Goal: Task Accomplishment & Management: Complete application form

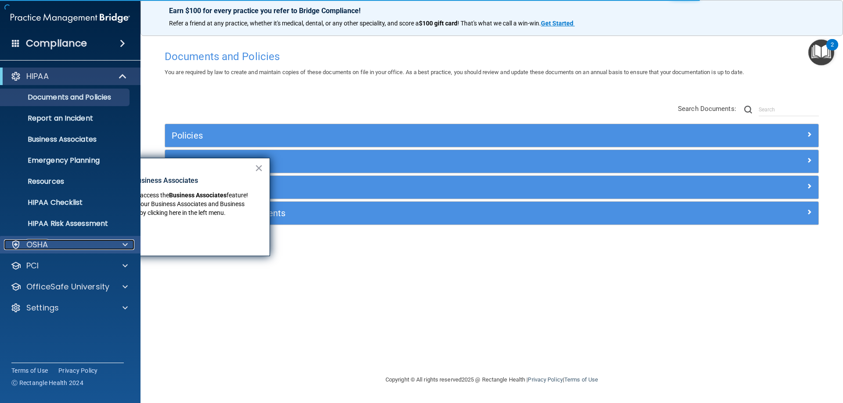
click at [52, 244] on div "OSHA" at bounding box center [58, 245] width 109 height 11
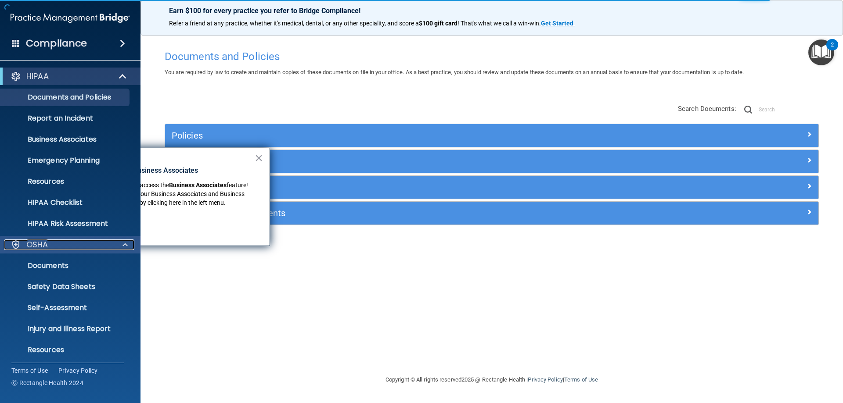
scroll to position [66, 0]
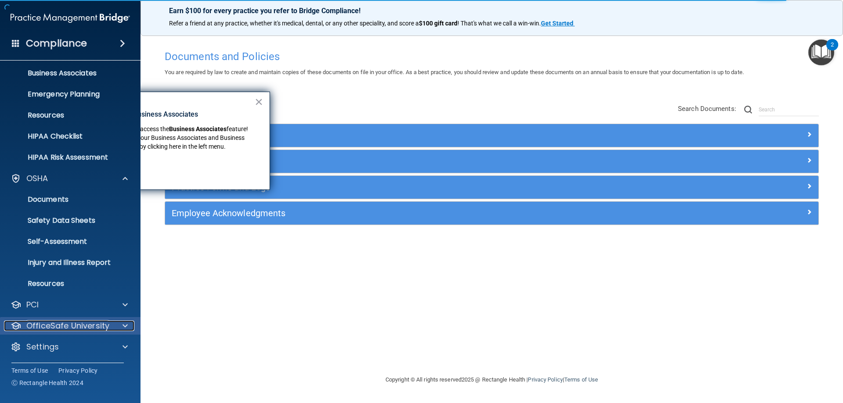
click at [80, 322] on p "OfficeSafe University" at bounding box center [67, 326] width 83 height 11
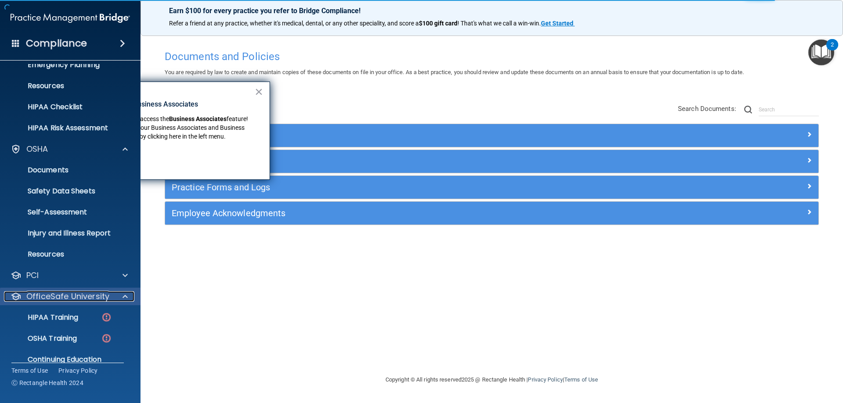
scroll to position [129, 0]
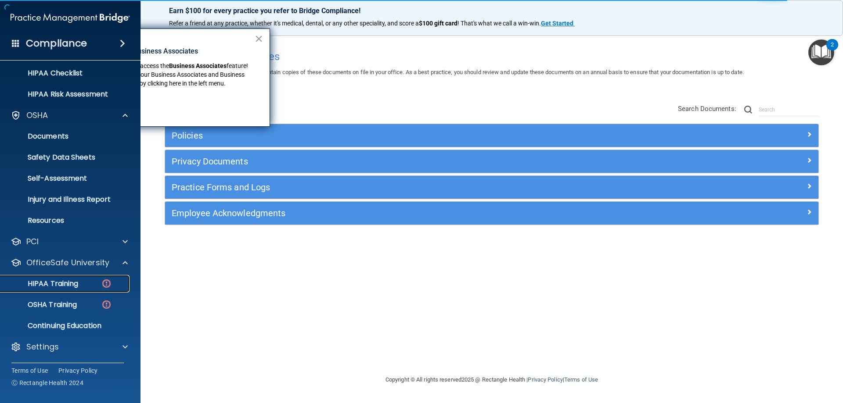
click at [75, 281] on p "HIPAA Training" at bounding box center [42, 284] width 72 height 9
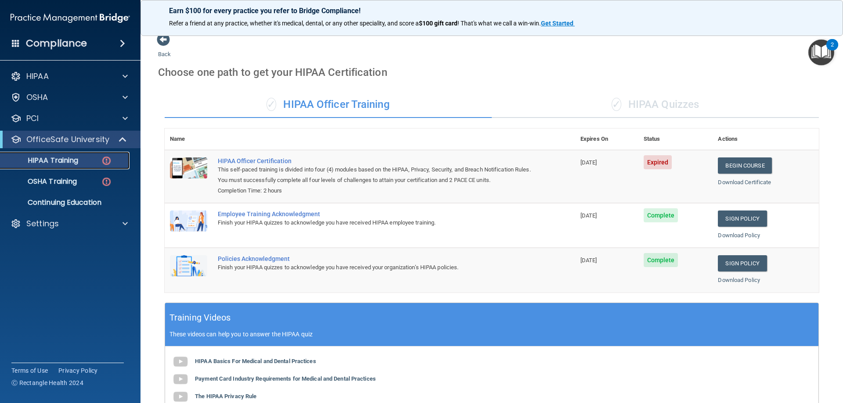
scroll to position [1, 0]
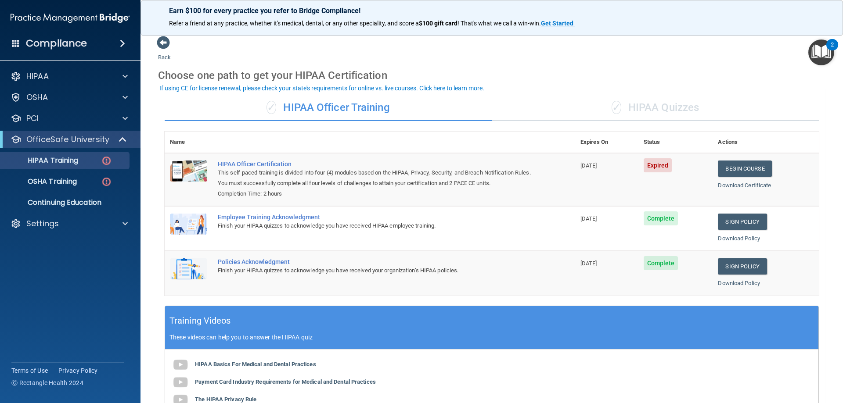
click at [683, 102] on div "✓ HIPAA Quizzes" at bounding box center [655, 108] width 327 height 26
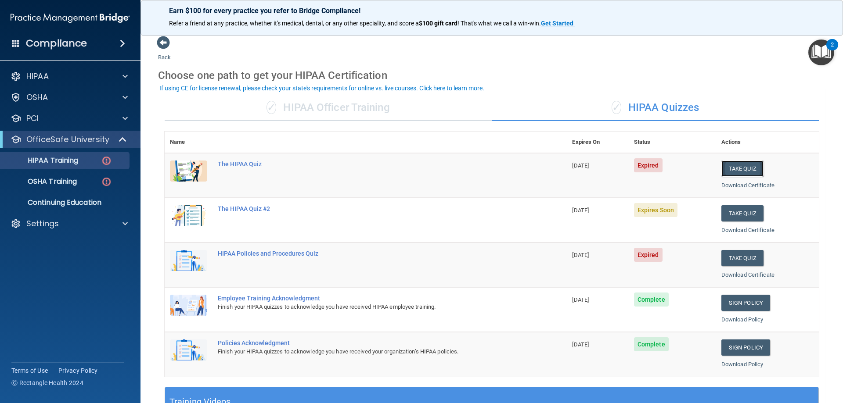
click at [731, 167] on button "Take Quiz" at bounding box center [742, 169] width 42 height 16
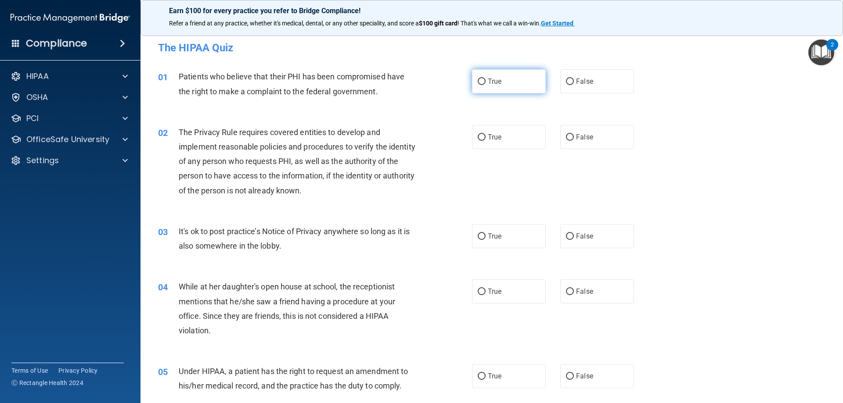
click at [497, 82] on span "True" at bounding box center [495, 81] width 14 height 8
click at [485, 82] on input "True" at bounding box center [481, 82] width 8 height 7
radio input "true"
drag, startPoint x: 492, startPoint y: 131, endPoint x: 493, endPoint y: 136, distance: 5.1
click at [493, 135] on label "True" at bounding box center [509, 137] width 74 height 24
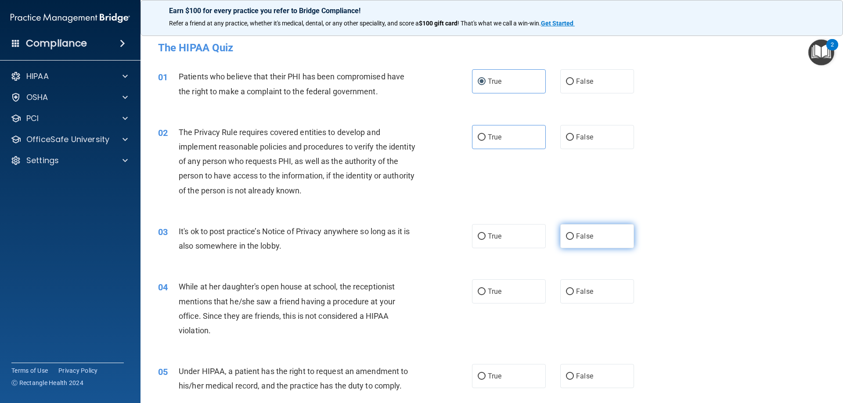
click at [585, 234] on span "False" at bounding box center [584, 236] width 17 height 8
click at [574, 234] on input "False" at bounding box center [570, 236] width 8 height 7
radio input "true"
click at [488, 135] on span "True" at bounding box center [495, 137] width 14 height 8
click at [485, 135] on input "True" at bounding box center [481, 137] width 8 height 7
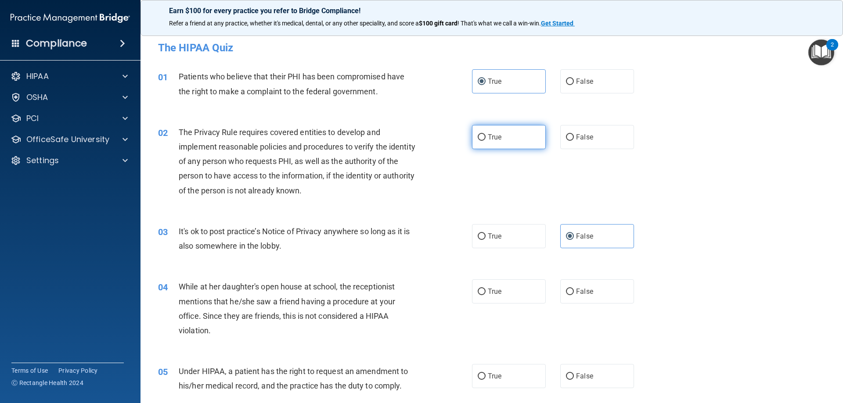
radio input "true"
click at [583, 288] on span "False" at bounding box center [584, 291] width 17 height 8
click at [574, 289] on input "False" at bounding box center [570, 292] width 8 height 7
radio input "true"
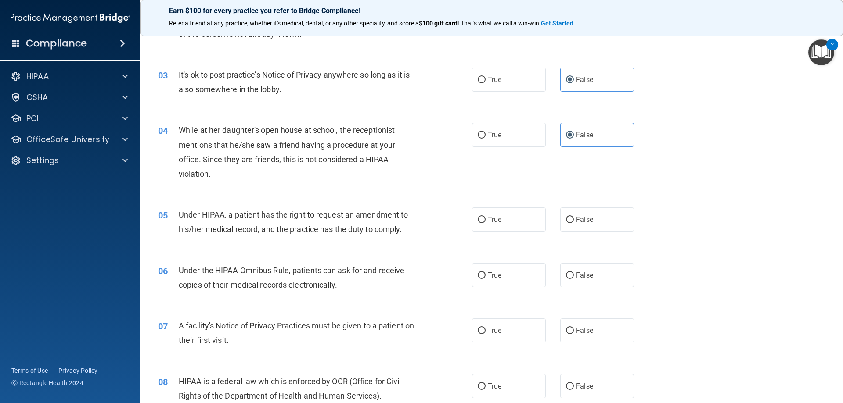
scroll to position [176, 0]
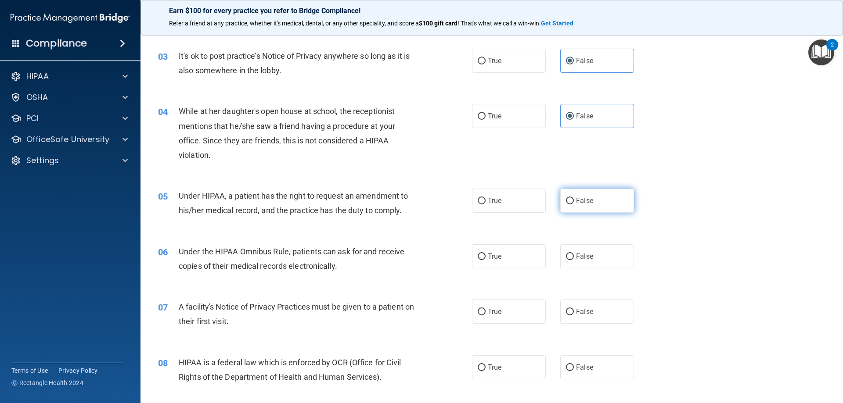
click at [576, 203] on span "False" at bounding box center [584, 201] width 17 height 8
click at [574, 203] on input "False" at bounding box center [570, 201] width 8 height 7
radio input "true"
click at [486, 262] on label "True" at bounding box center [509, 256] width 74 height 24
click at [485, 260] on input "True" at bounding box center [481, 257] width 8 height 7
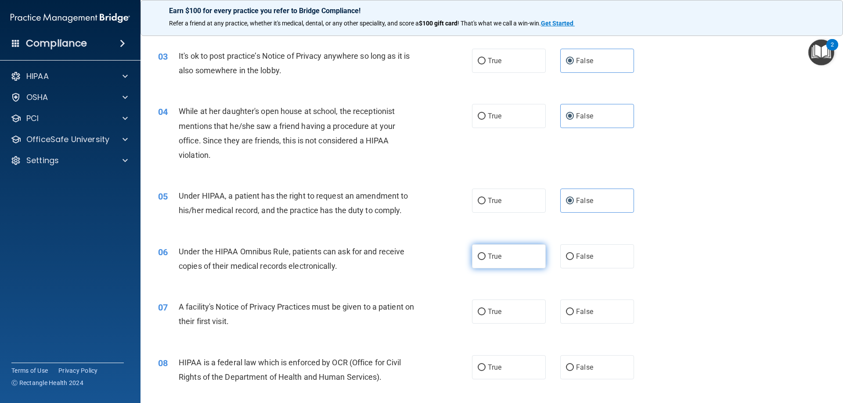
radio input "true"
click at [488, 316] on label "True" at bounding box center [509, 312] width 74 height 24
click at [485, 316] on input "True" at bounding box center [481, 312] width 8 height 7
radio input "true"
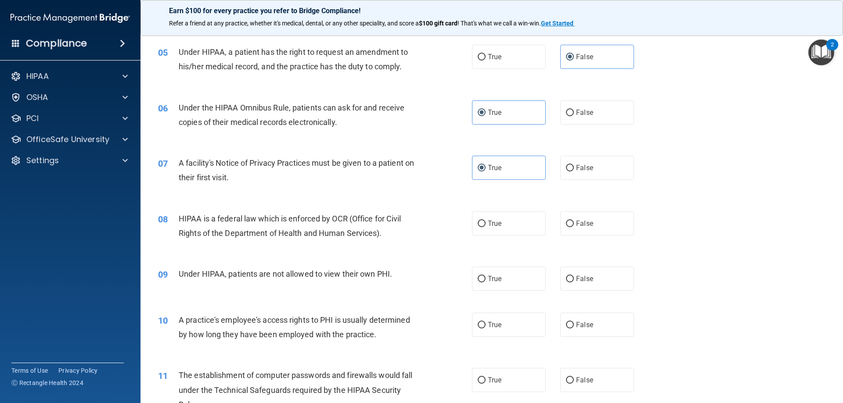
scroll to position [351, 0]
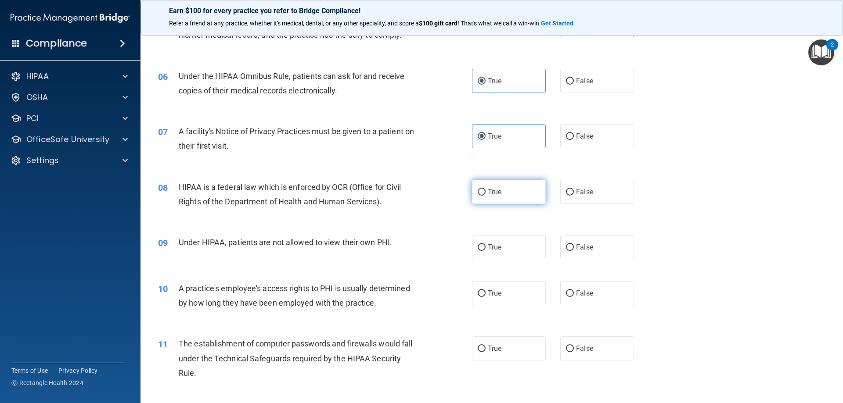
click at [488, 189] on span "True" at bounding box center [495, 192] width 14 height 8
click at [485, 189] on input "True" at bounding box center [481, 192] width 8 height 7
radio input "true"
click at [578, 249] on span "False" at bounding box center [584, 247] width 17 height 8
click at [574, 249] on input "False" at bounding box center [570, 247] width 8 height 7
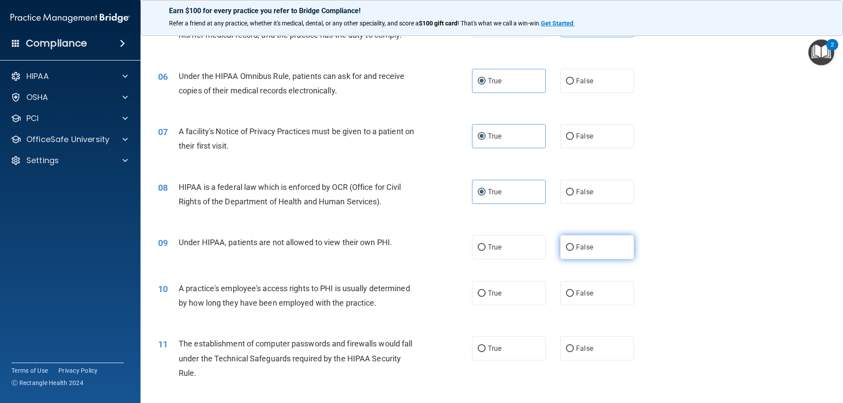
radio input "true"
click at [588, 297] on span "False" at bounding box center [584, 293] width 17 height 8
click at [574, 297] on input "False" at bounding box center [570, 294] width 8 height 7
radio input "true"
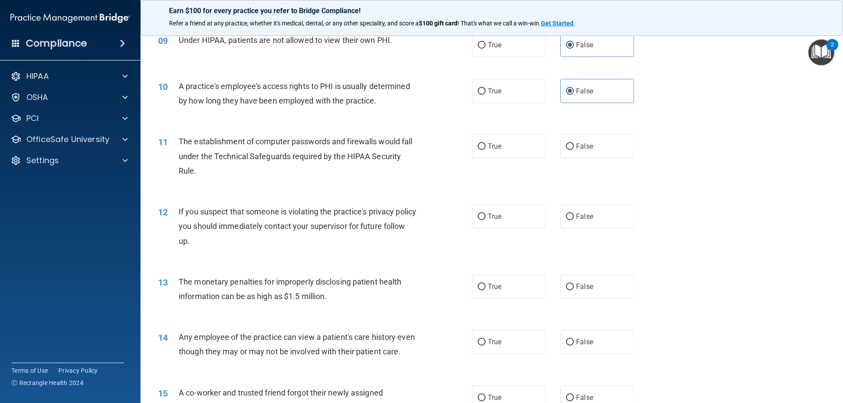
scroll to position [570, 0]
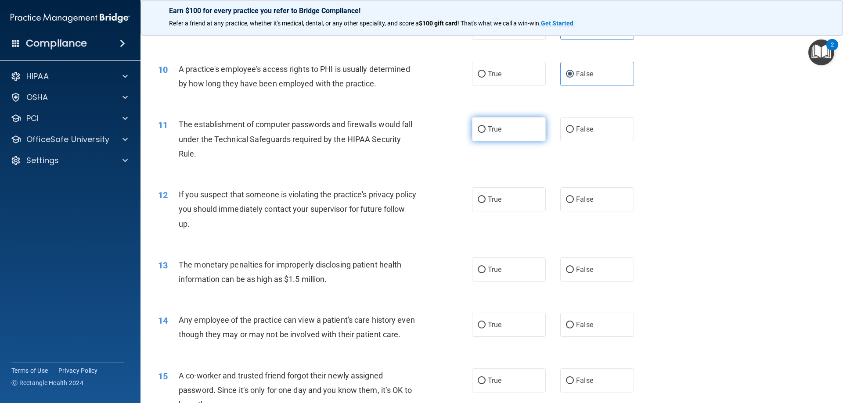
click at [492, 121] on label "True" at bounding box center [509, 129] width 74 height 24
click at [485, 126] on input "True" at bounding box center [481, 129] width 8 height 7
radio input "true"
click at [499, 194] on label "True" at bounding box center [509, 199] width 74 height 24
click at [485, 197] on input "True" at bounding box center [481, 200] width 8 height 7
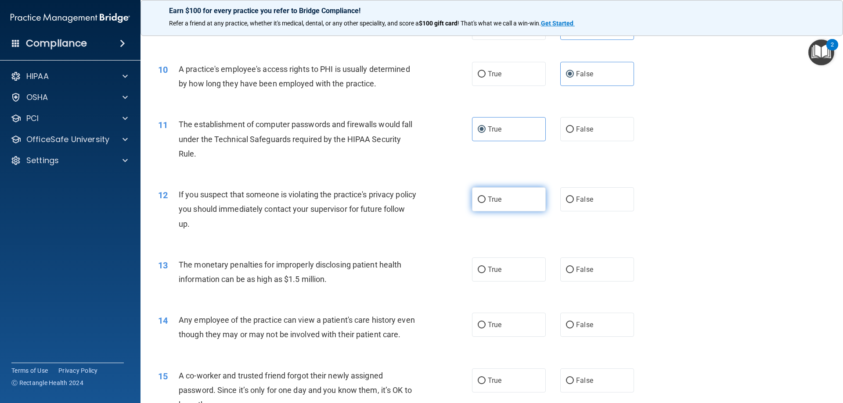
radio input "true"
click at [502, 262] on label "True" at bounding box center [509, 270] width 74 height 24
click at [485, 267] on input "True" at bounding box center [481, 270] width 8 height 7
radio input "true"
click at [582, 323] on span "False" at bounding box center [584, 325] width 17 height 8
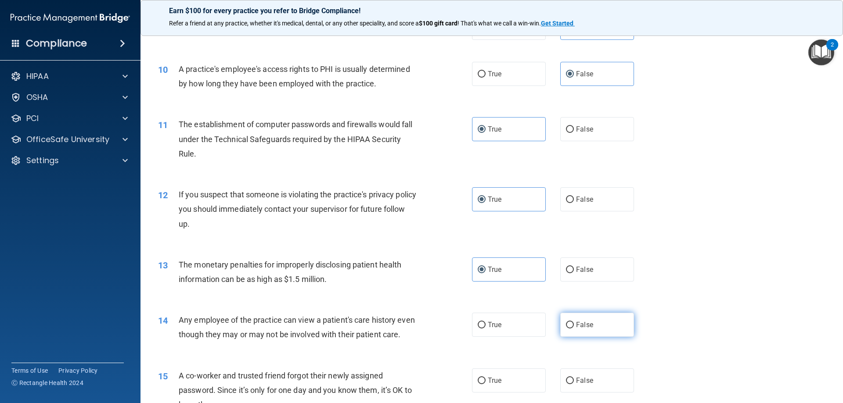
click at [574, 323] on input "False" at bounding box center [570, 325] width 8 height 7
radio input "true"
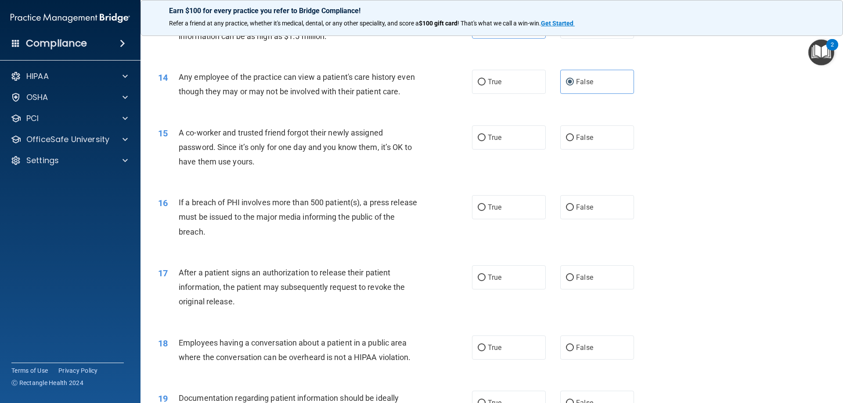
scroll to position [834, 0]
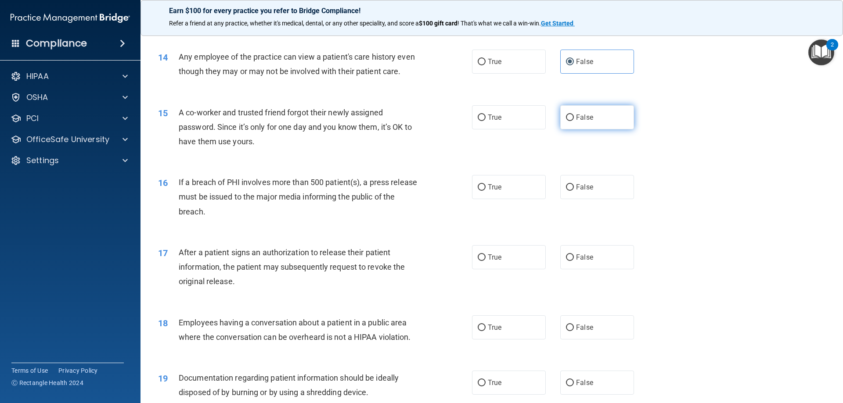
click at [583, 122] on span "False" at bounding box center [584, 117] width 17 height 8
click at [574, 121] on input "False" at bounding box center [570, 118] width 8 height 7
radio input "true"
click at [576, 199] on label "False" at bounding box center [597, 187] width 74 height 24
click at [574, 191] on input "False" at bounding box center [570, 187] width 8 height 7
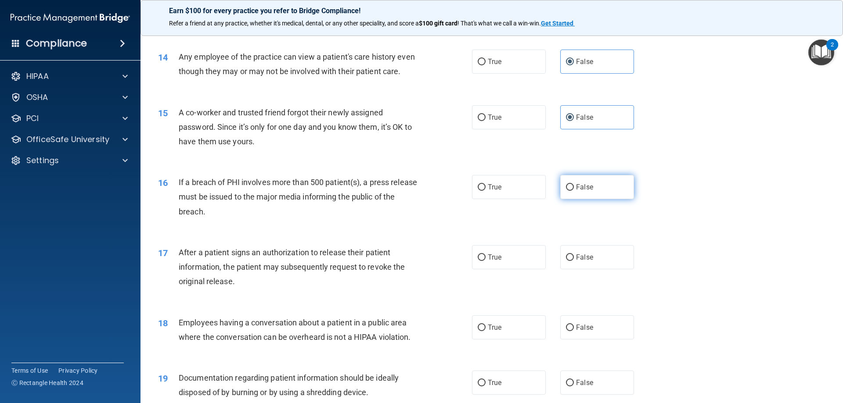
radio input "true"
click at [496, 199] on label "True" at bounding box center [509, 187] width 74 height 24
click at [485, 191] on input "True" at bounding box center [481, 187] width 8 height 7
radio input "true"
click at [591, 194] on label "False" at bounding box center [597, 187] width 74 height 24
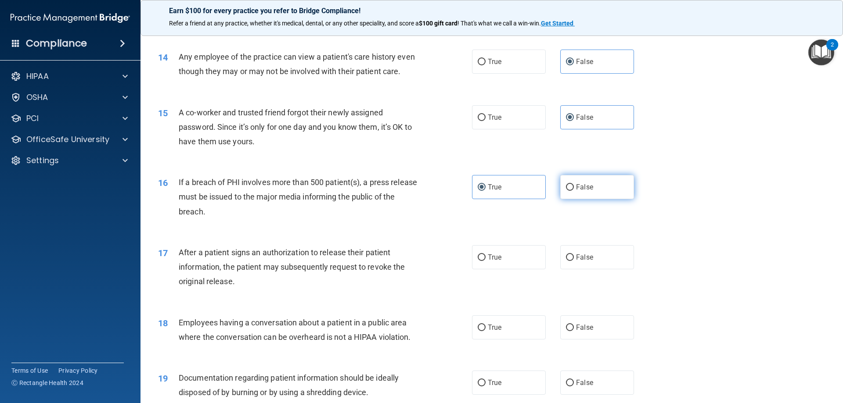
click at [574, 191] on input "False" at bounding box center [570, 187] width 8 height 7
radio input "true"
radio input "false"
click at [500, 269] on label "True" at bounding box center [509, 257] width 74 height 24
click at [485, 261] on input "True" at bounding box center [481, 258] width 8 height 7
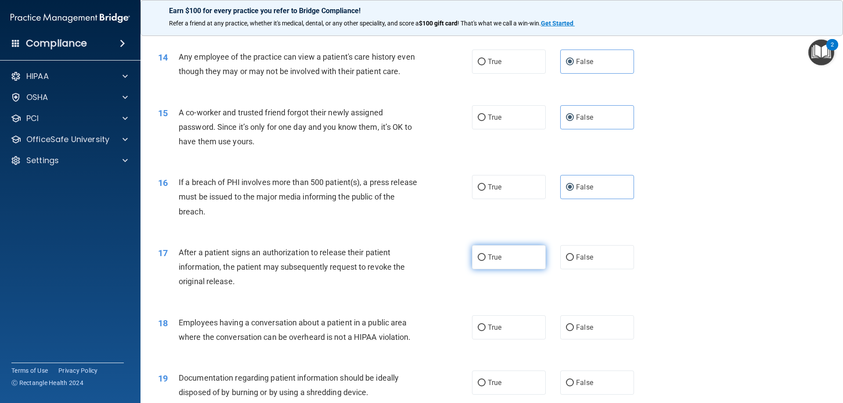
radio input "true"
click at [513, 199] on label "True" at bounding box center [509, 187] width 74 height 24
click at [485, 191] on input "True" at bounding box center [481, 187] width 8 height 7
radio input "true"
radio input "false"
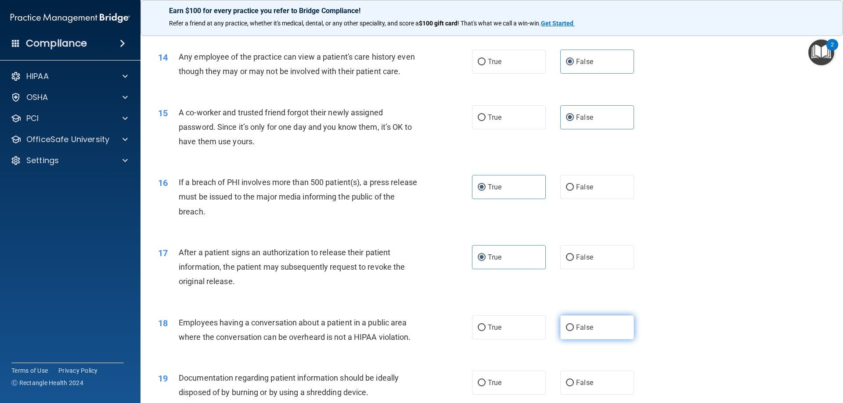
click at [590, 340] on label "False" at bounding box center [597, 328] width 74 height 24
click at [574, 331] on input "False" at bounding box center [570, 328] width 8 height 7
radio input "true"
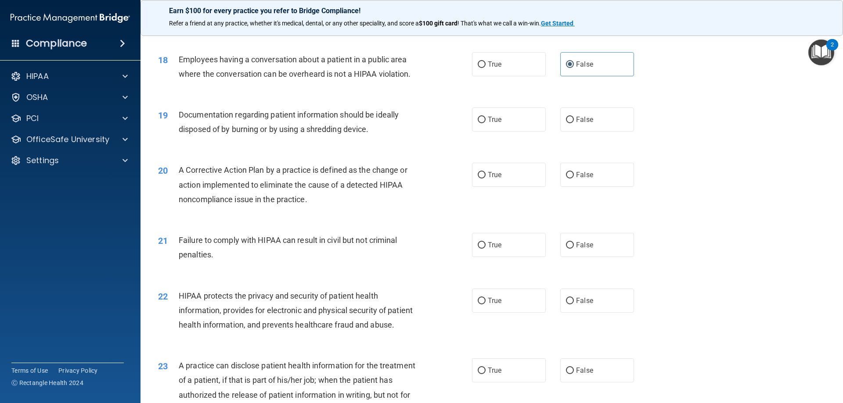
scroll to position [1141, 0]
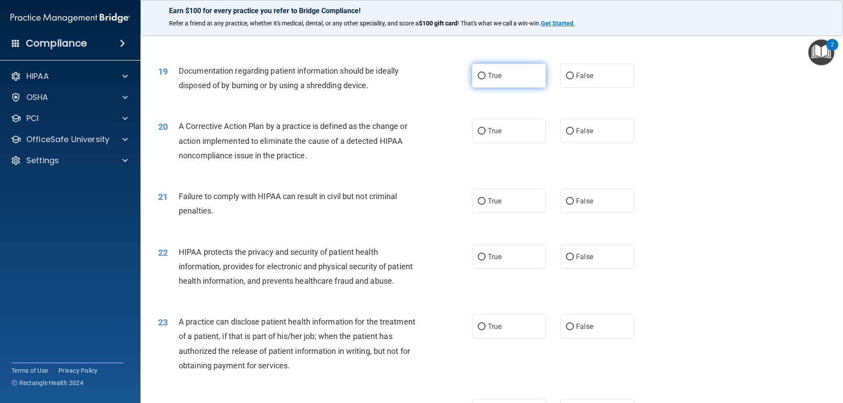
click at [499, 86] on label "True" at bounding box center [509, 76] width 74 height 24
click at [485, 79] on input "True" at bounding box center [481, 76] width 8 height 7
radio input "true"
click at [490, 135] on span "True" at bounding box center [495, 131] width 14 height 8
click at [485, 135] on input "True" at bounding box center [481, 131] width 8 height 7
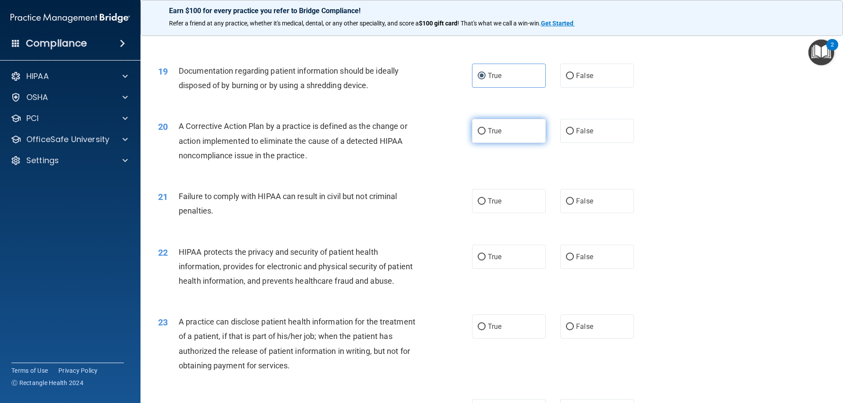
radio input "true"
click at [587, 205] on span "False" at bounding box center [584, 201] width 17 height 8
click at [574, 205] on input "False" at bounding box center [570, 201] width 8 height 7
radio input "true"
click at [477, 261] on input "True" at bounding box center [481, 257] width 8 height 7
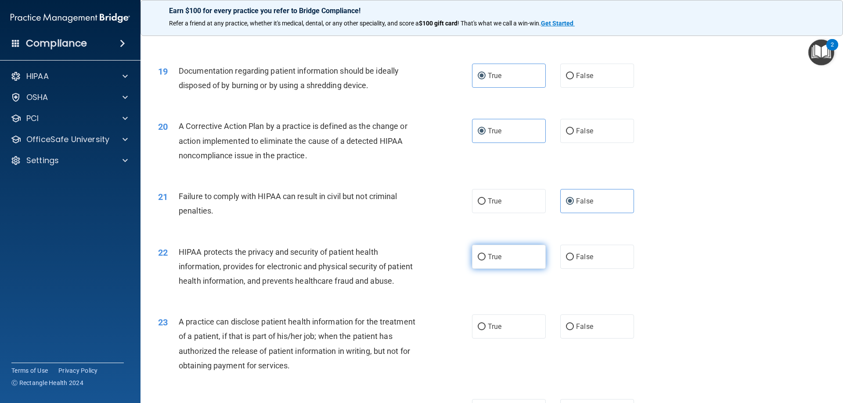
radio input "true"
click at [569, 269] on label "False" at bounding box center [597, 257] width 74 height 24
click at [569, 261] on input "False" at bounding box center [570, 257] width 8 height 7
radio input "true"
radio input "false"
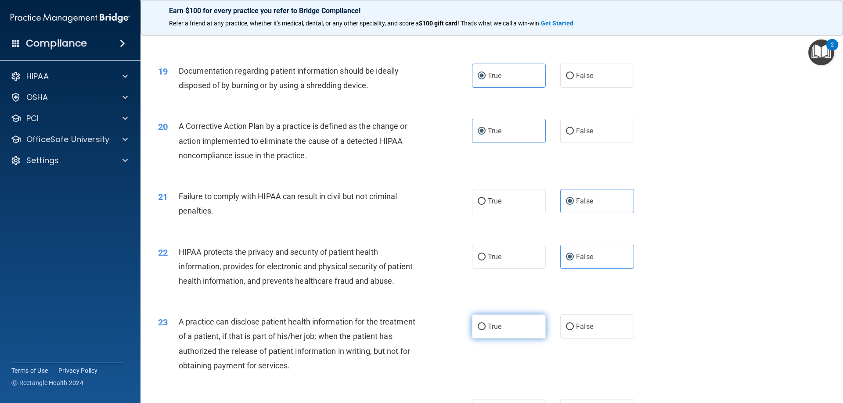
click at [493, 331] on span "True" at bounding box center [495, 327] width 14 height 8
click at [485, 330] on input "True" at bounding box center [481, 327] width 8 height 7
radio input "true"
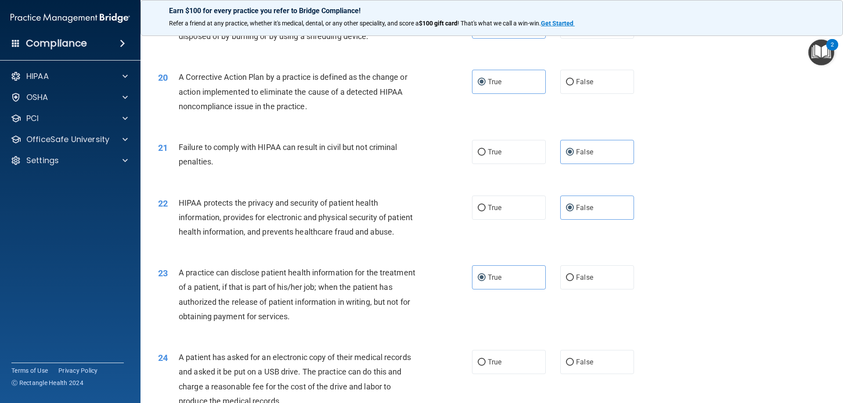
scroll to position [1185, 0]
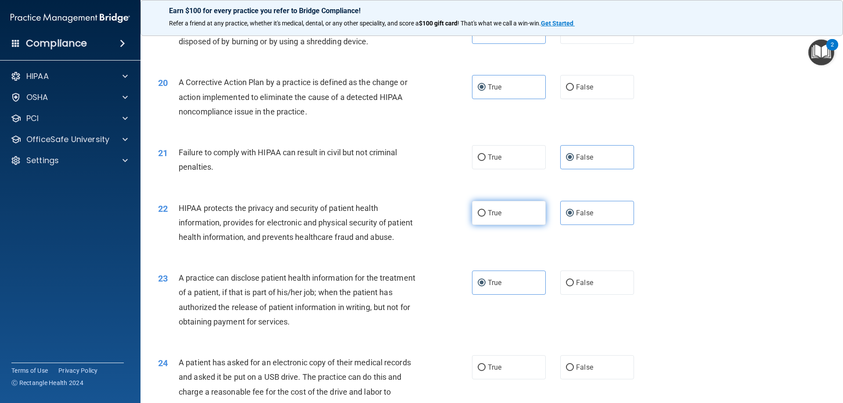
click at [498, 217] on span "True" at bounding box center [495, 213] width 14 height 8
click at [485, 217] on input "True" at bounding box center [481, 213] width 8 height 7
radio input "true"
radio input "false"
click at [582, 287] on span "False" at bounding box center [584, 283] width 17 height 8
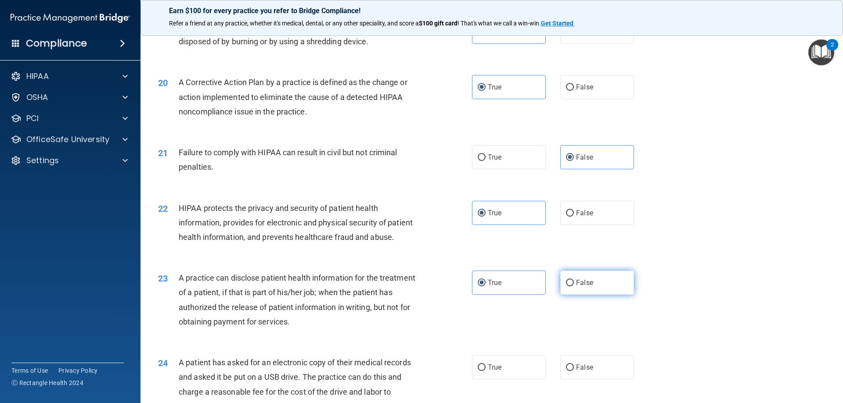
click at [574, 287] on input "False" at bounding box center [570, 283] width 8 height 7
radio input "true"
radio input "false"
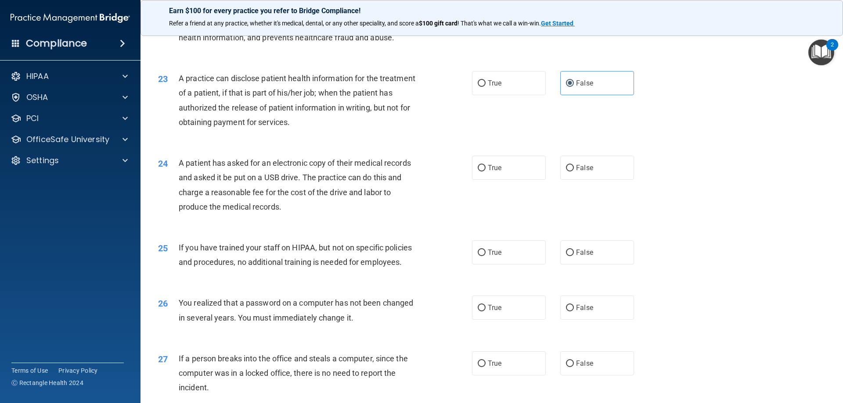
scroll to position [1404, 0]
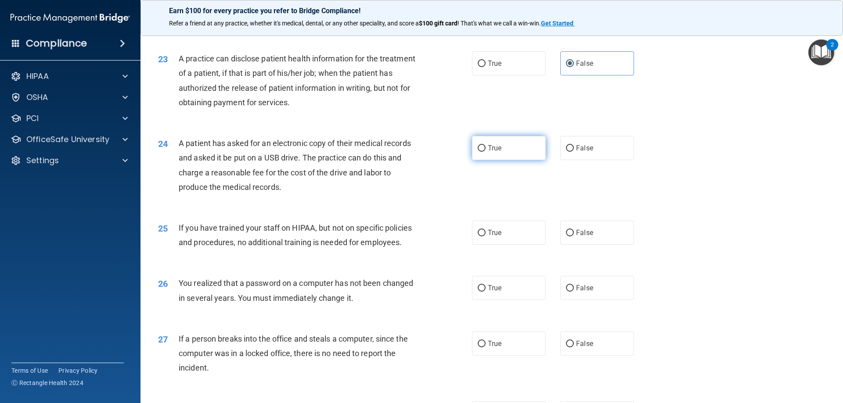
click at [492, 160] on label "True" at bounding box center [509, 148] width 74 height 24
click at [485, 152] on input "True" at bounding box center [481, 148] width 8 height 7
radio input "true"
click at [592, 245] on label "False" at bounding box center [597, 233] width 74 height 24
click at [574, 237] on input "False" at bounding box center [570, 233] width 8 height 7
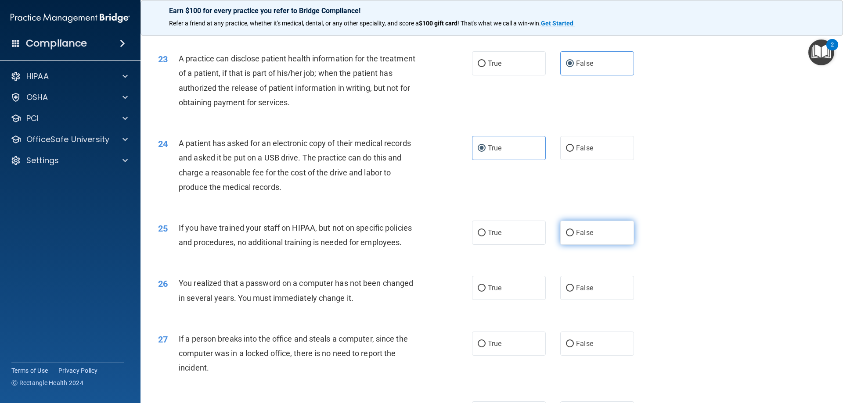
radio input "true"
click at [506, 300] on label "True" at bounding box center [509, 288] width 74 height 24
click at [485, 292] on input "True" at bounding box center [481, 288] width 8 height 7
radio input "true"
click at [576, 348] on span "False" at bounding box center [584, 344] width 17 height 8
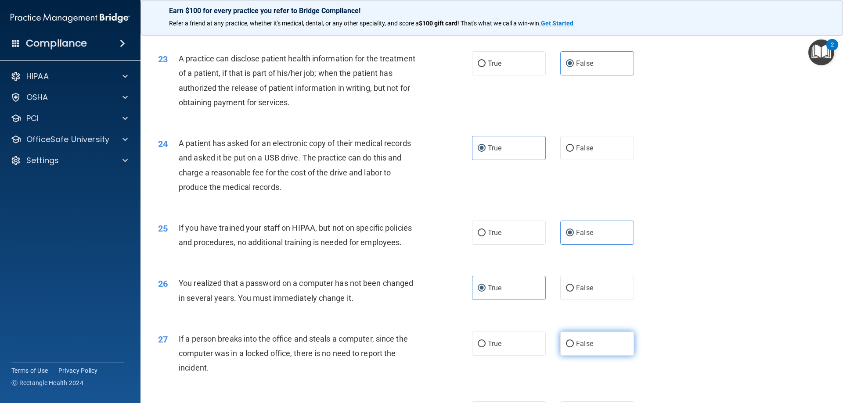
click at [573, 348] on input "False" at bounding box center [570, 344] width 8 height 7
radio input "true"
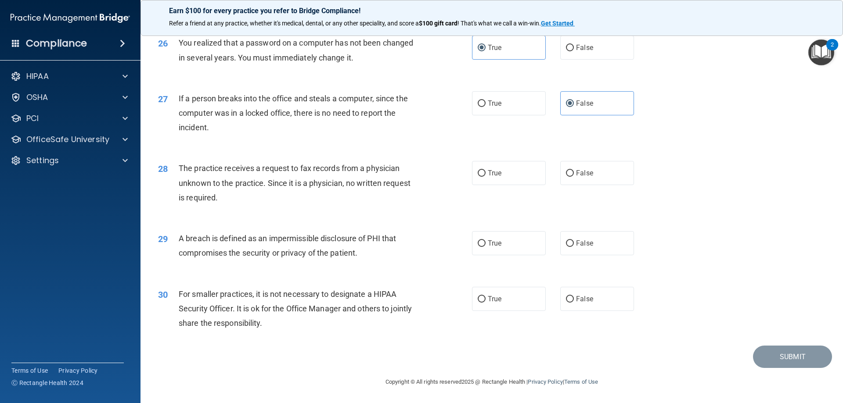
scroll to position [1674, 0]
click at [577, 179] on label "False" at bounding box center [597, 173] width 74 height 24
click at [574, 177] on input "False" at bounding box center [570, 173] width 8 height 7
radio input "true"
click at [502, 243] on label "True" at bounding box center [509, 243] width 74 height 24
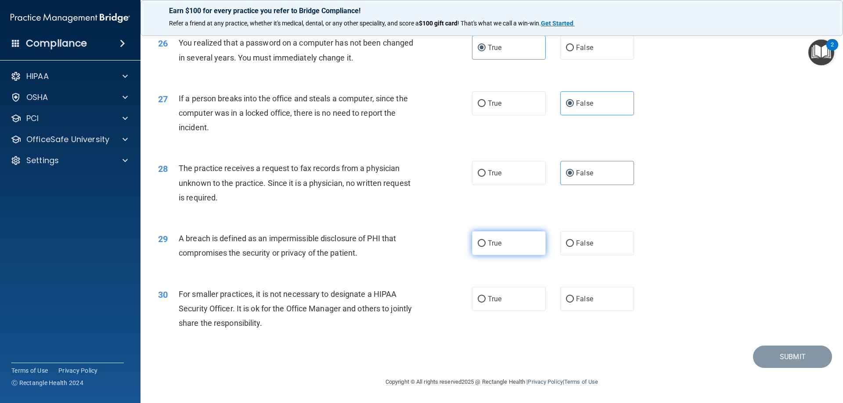
click at [485, 243] on input "True" at bounding box center [481, 243] width 8 height 7
radio input "true"
click at [599, 306] on label "False" at bounding box center [597, 299] width 74 height 24
click at [574, 303] on input "False" at bounding box center [570, 299] width 8 height 7
radio input "true"
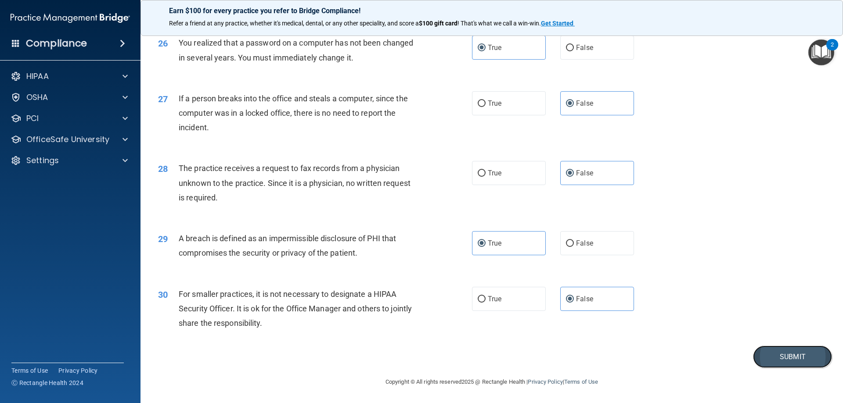
click at [805, 357] on button "Submit" at bounding box center [792, 357] width 79 height 22
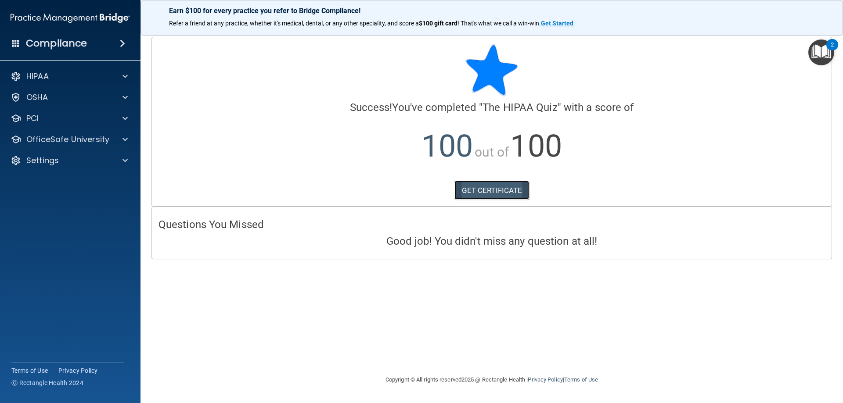
click at [481, 187] on link "GET CERTIFICATE" at bounding box center [491, 190] width 75 height 19
click at [81, 140] on p "OfficeSafe University" at bounding box center [67, 139] width 83 height 11
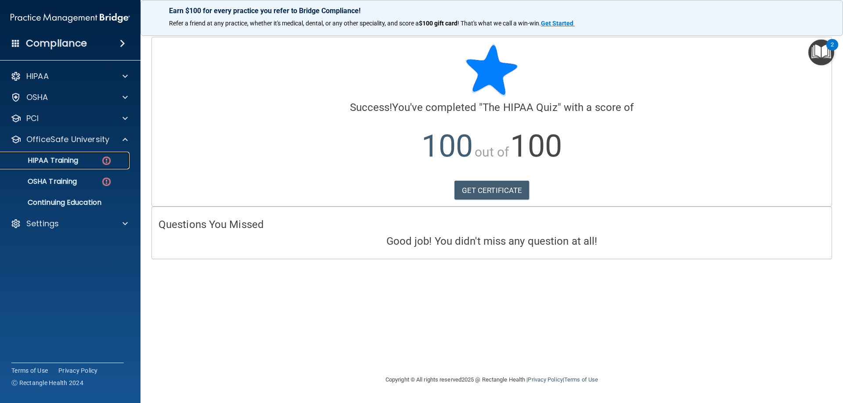
click at [73, 163] on p "HIPAA Training" at bounding box center [42, 160] width 72 height 9
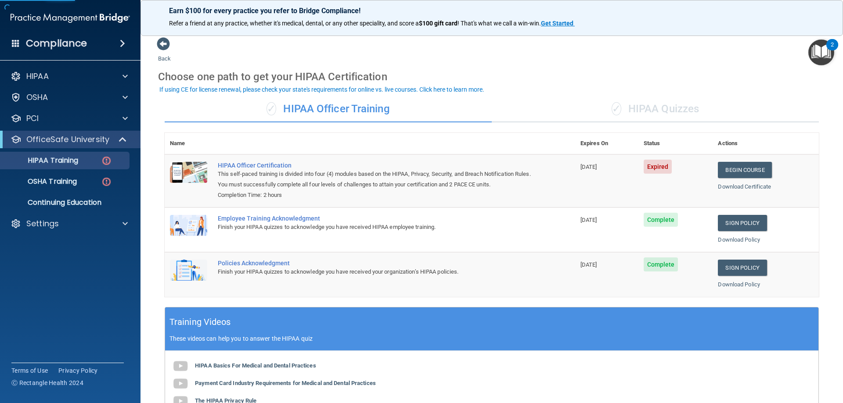
click at [675, 113] on div "✓ HIPAA Quizzes" at bounding box center [655, 109] width 327 height 26
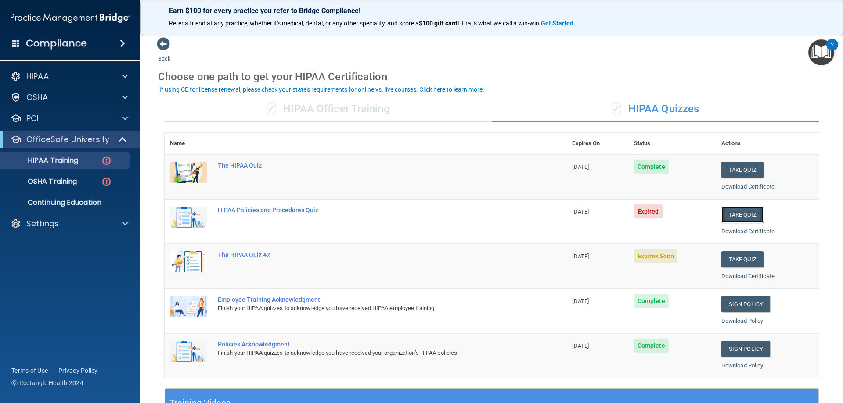
click at [736, 214] on button "Take Quiz" at bounding box center [742, 215] width 42 height 16
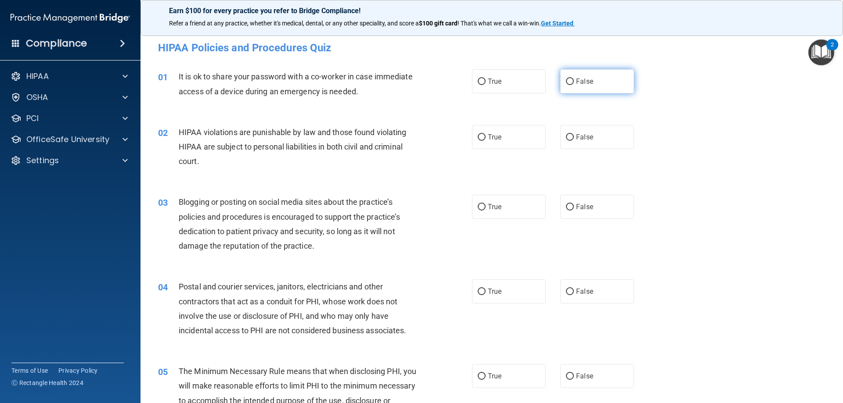
click at [582, 86] on label "False" at bounding box center [597, 81] width 74 height 24
click at [574, 85] on input "False" at bounding box center [570, 82] width 8 height 7
radio input "true"
click at [509, 135] on label "True" at bounding box center [509, 137] width 74 height 24
click at [485, 135] on input "True" at bounding box center [481, 137] width 8 height 7
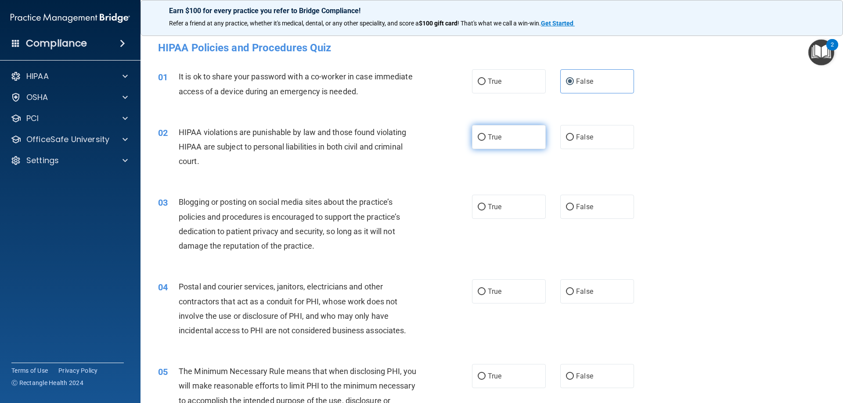
radio input "true"
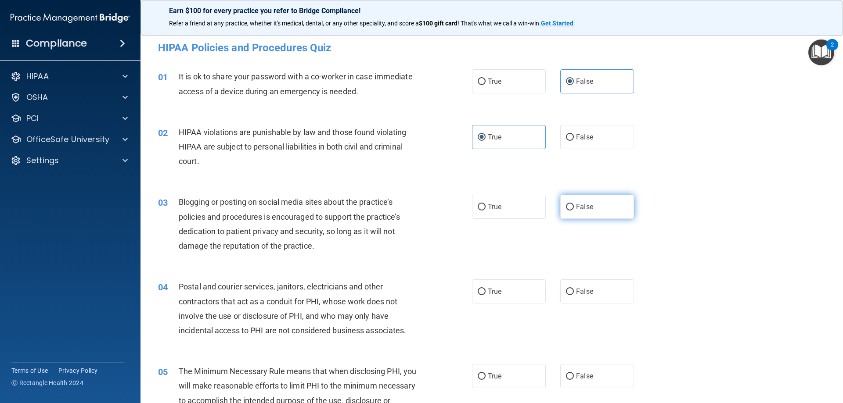
click at [597, 206] on label "False" at bounding box center [597, 207] width 74 height 24
click at [574, 206] on input "False" at bounding box center [570, 207] width 8 height 7
radio input "true"
click at [497, 284] on label "True" at bounding box center [509, 292] width 74 height 24
click at [485, 289] on input "True" at bounding box center [481, 292] width 8 height 7
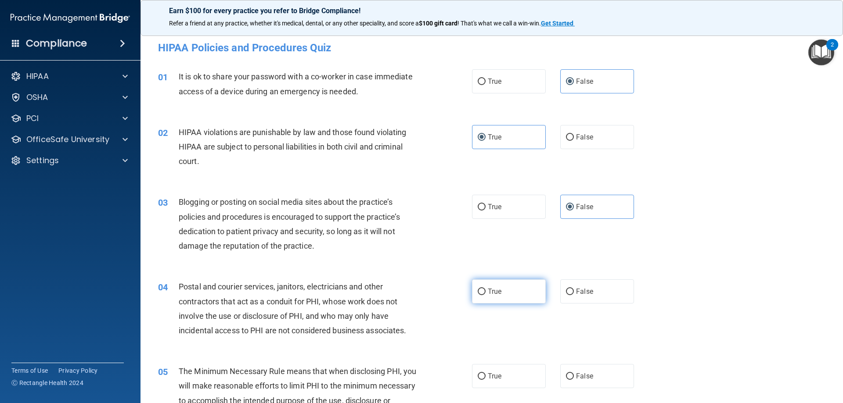
radio input "true"
click at [497, 381] on label "True" at bounding box center [509, 376] width 74 height 24
click at [485, 380] on input "True" at bounding box center [481, 376] width 8 height 7
radio input "true"
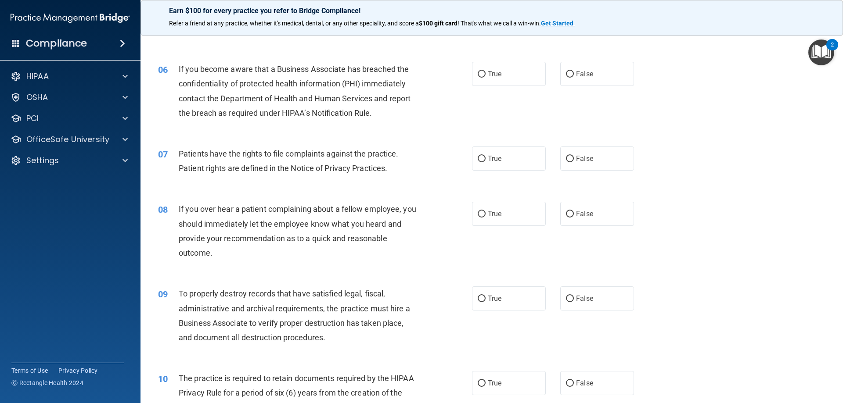
scroll to position [395, 0]
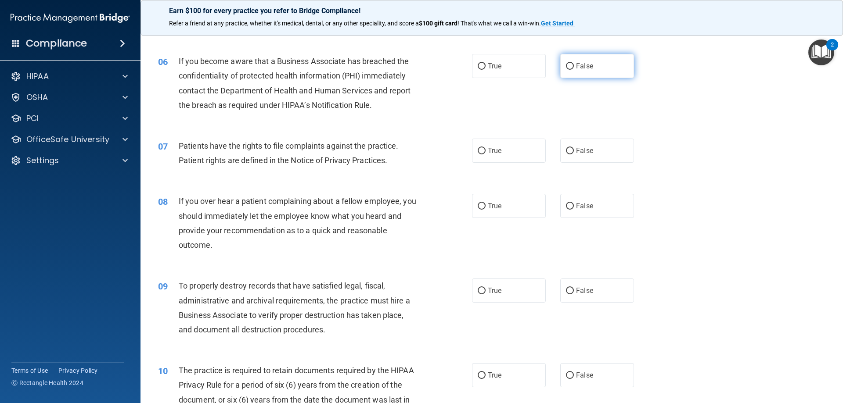
click at [584, 63] on span "False" at bounding box center [584, 66] width 17 height 8
click at [574, 63] on input "False" at bounding box center [570, 66] width 8 height 7
radio input "true"
click at [490, 160] on label "True" at bounding box center [509, 151] width 74 height 24
click at [485, 154] on input "True" at bounding box center [481, 151] width 8 height 7
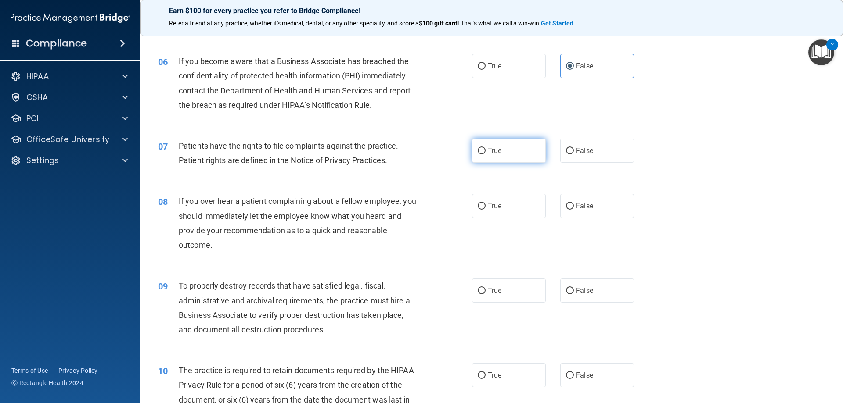
radio input "true"
click at [575, 210] on label "False" at bounding box center [597, 206] width 74 height 24
click at [574, 210] on input "False" at bounding box center [570, 206] width 8 height 7
radio input "true"
click at [577, 297] on label "False" at bounding box center [597, 291] width 74 height 24
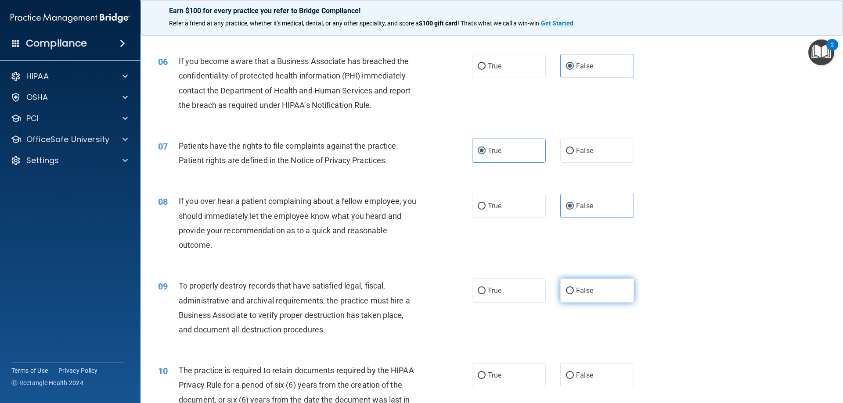
click at [574, 294] on input "False" at bounding box center [570, 291] width 8 height 7
radio input "true"
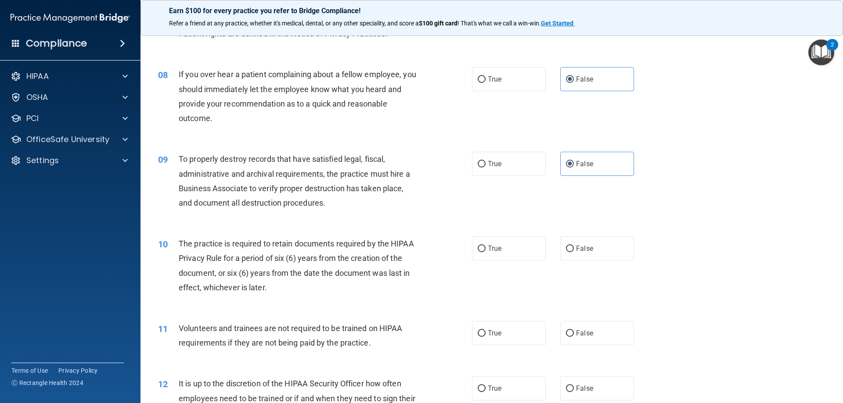
scroll to position [527, 0]
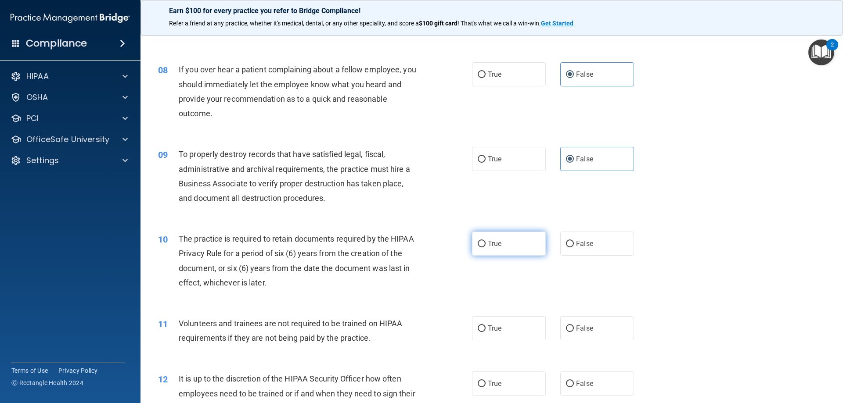
click at [501, 241] on label "True" at bounding box center [509, 244] width 74 height 24
click at [485, 241] on input "True" at bounding box center [481, 244] width 8 height 7
radio input "true"
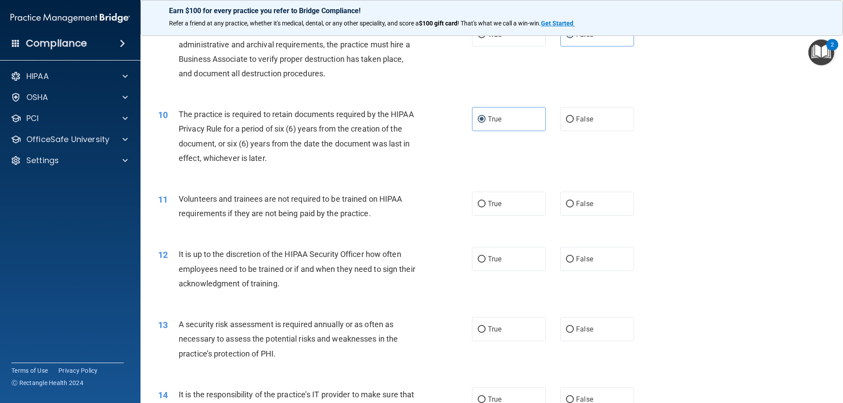
scroll to position [702, 0]
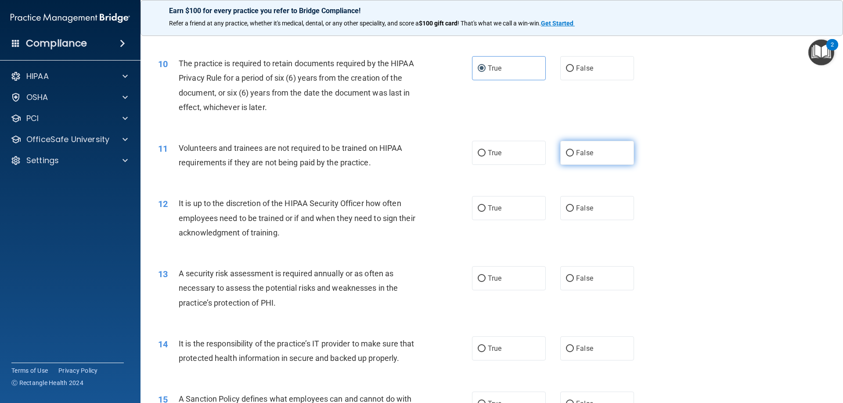
click at [598, 158] on label "False" at bounding box center [597, 153] width 74 height 24
click at [574, 157] on input "False" at bounding box center [570, 153] width 8 height 7
radio input "true"
click at [591, 207] on label "False" at bounding box center [597, 208] width 74 height 24
click at [574, 207] on input "False" at bounding box center [570, 208] width 8 height 7
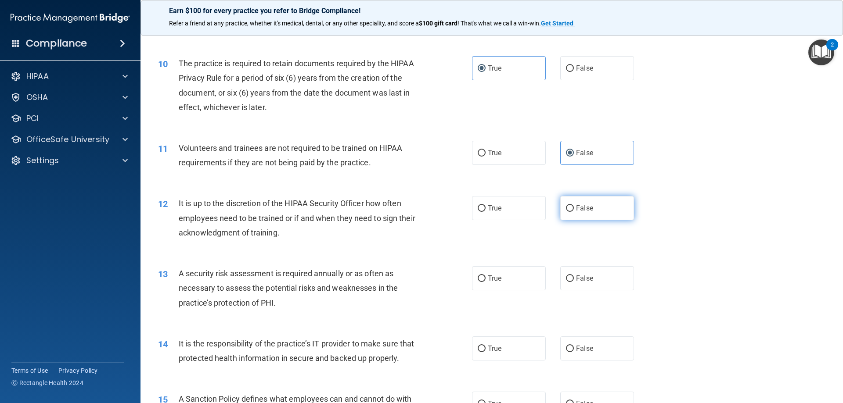
radio input "true"
click at [496, 276] on span "True" at bounding box center [495, 278] width 14 height 8
click at [485, 276] on input "True" at bounding box center [481, 279] width 8 height 7
radio input "true"
click at [566, 349] on input "False" at bounding box center [570, 349] width 8 height 7
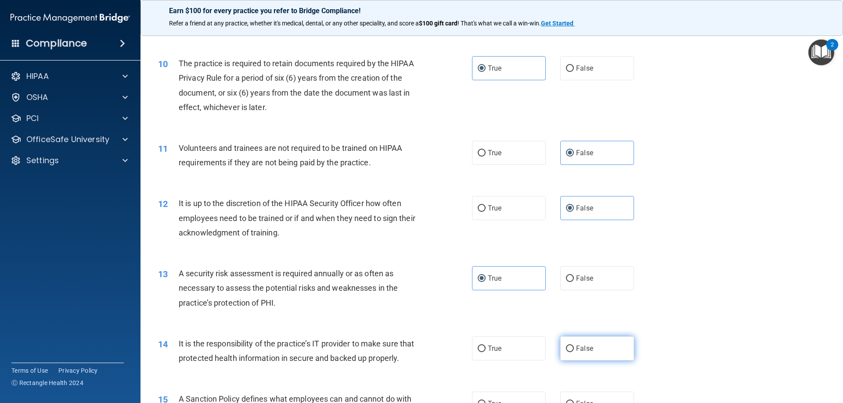
radio input "true"
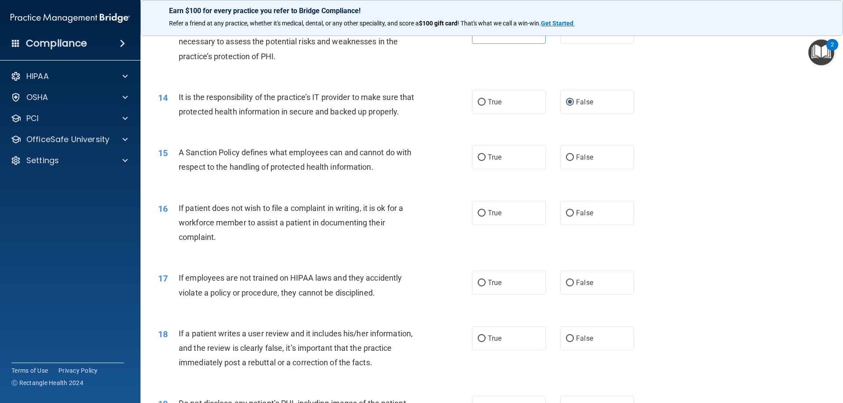
scroll to position [1009, 0]
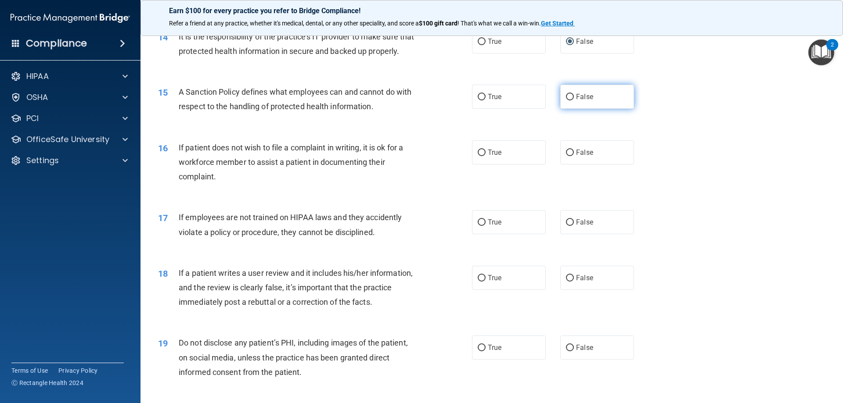
click at [573, 106] on label "False" at bounding box center [597, 97] width 74 height 24
click at [573, 100] on input "False" at bounding box center [570, 97] width 8 height 7
radio input "true"
click at [502, 165] on label "True" at bounding box center [509, 152] width 74 height 24
click at [485, 156] on input "True" at bounding box center [481, 153] width 8 height 7
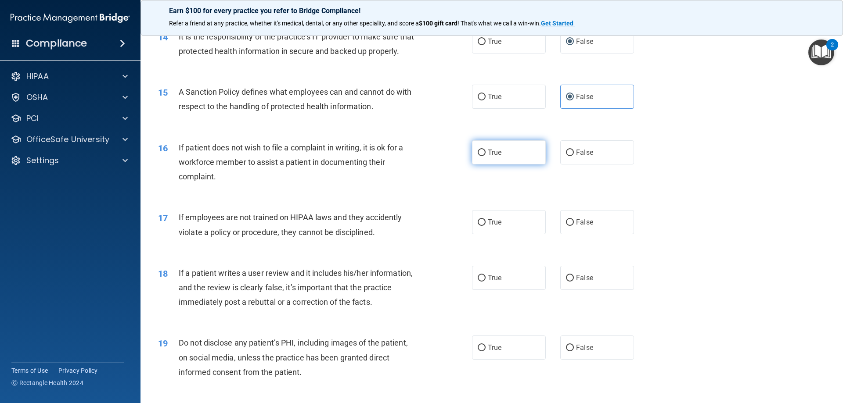
radio input "true"
click at [597, 229] on label "False" at bounding box center [597, 222] width 74 height 24
click at [574, 226] on input "False" at bounding box center [570, 222] width 8 height 7
radio input "true"
click at [581, 287] on label "False" at bounding box center [597, 278] width 74 height 24
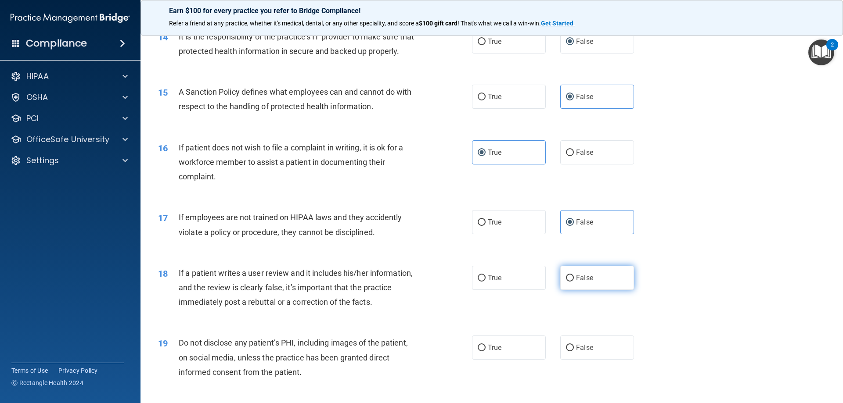
click at [574, 282] on input "False" at bounding box center [570, 278] width 8 height 7
radio input "true"
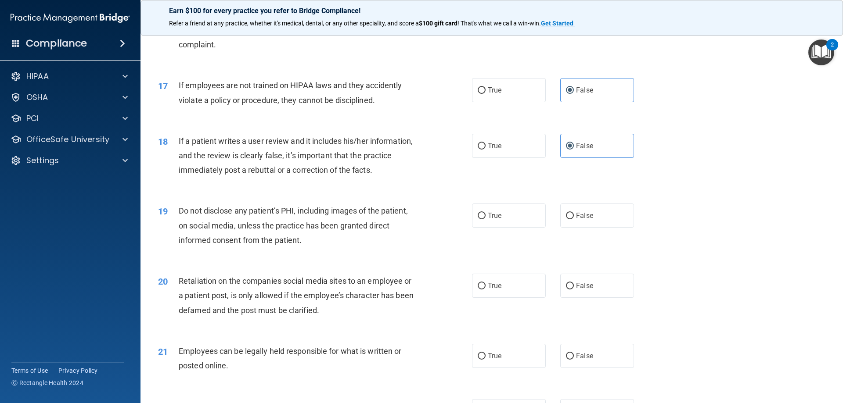
scroll to position [1185, 0]
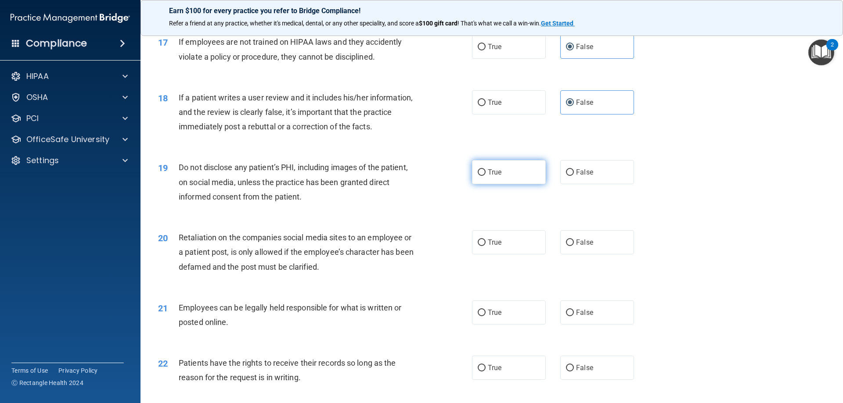
click at [488, 176] on span "True" at bounding box center [495, 172] width 14 height 8
click at [485, 176] on input "True" at bounding box center [481, 172] width 8 height 7
radio input "true"
click at [588, 255] on label "False" at bounding box center [597, 242] width 74 height 24
click at [574, 246] on input "False" at bounding box center [570, 243] width 8 height 7
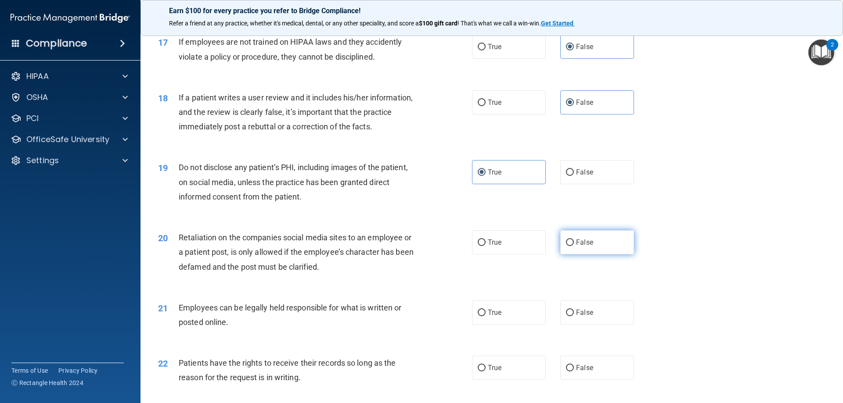
radio input "true"
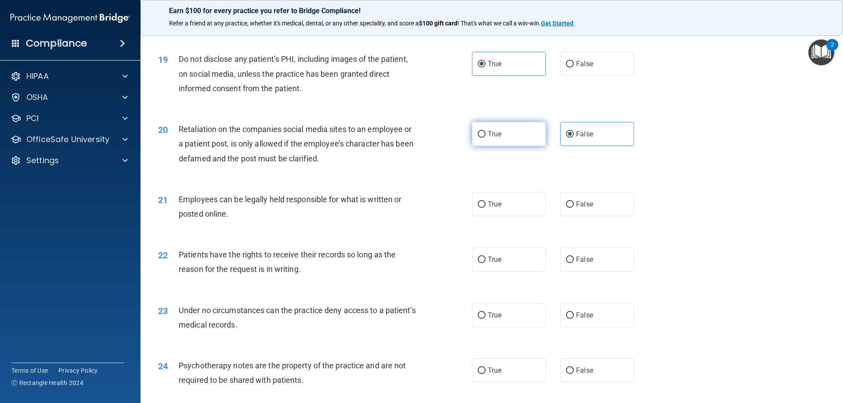
scroll to position [1317, 0]
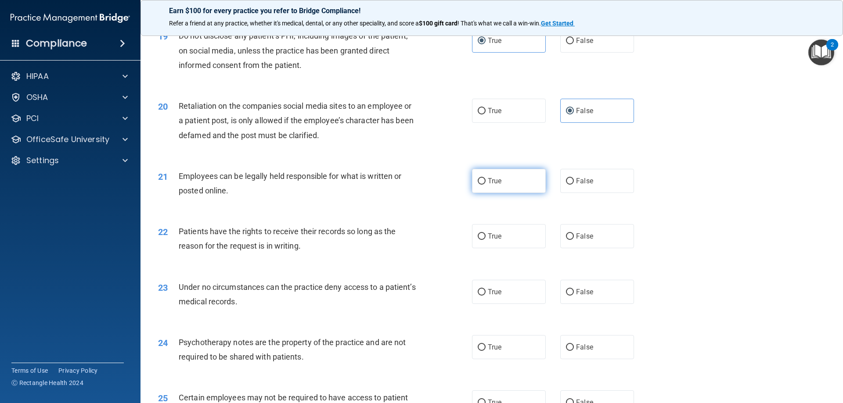
click at [501, 193] on label "True" at bounding box center [509, 181] width 74 height 24
click at [485, 185] on input "True" at bounding box center [481, 181] width 8 height 7
radio input "true"
click at [592, 248] on label "False" at bounding box center [597, 236] width 74 height 24
click at [574, 240] on input "False" at bounding box center [570, 236] width 8 height 7
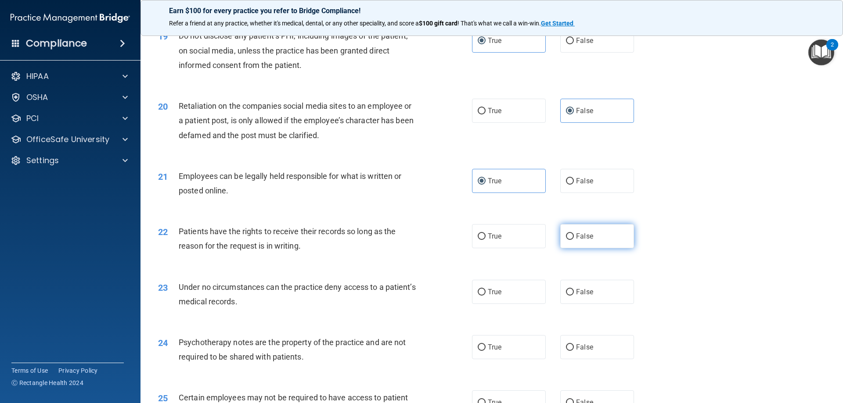
radio input "true"
click at [576, 296] on span "False" at bounding box center [584, 292] width 17 height 8
click at [574, 296] on input "False" at bounding box center [570, 292] width 8 height 7
radio input "true"
click at [493, 357] on label "True" at bounding box center [509, 347] width 74 height 24
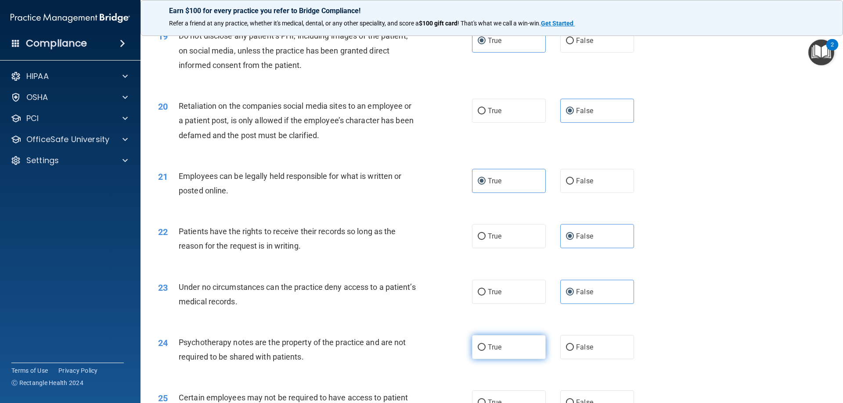
click at [485, 351] on input "True" at bounding box center [481, 347] width 8 height 7
radio input "true"
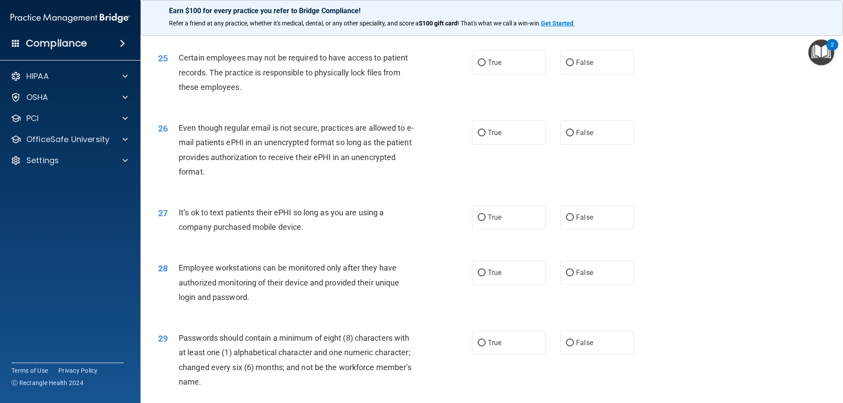
scroll to position [1668, 0]
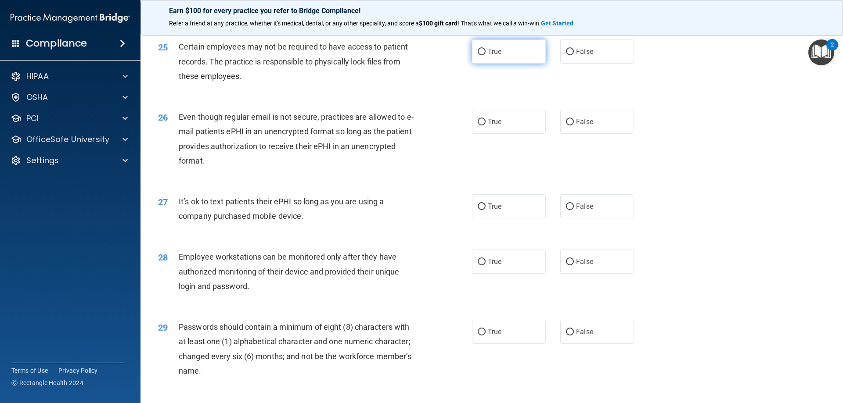
click at [495, 64] on label "True" at bounding box center [509, 51] width 74 height 24
click at [485, 55] on input "True" at bounding box center [481, 52] width 8 height 7
radio input "true"
click at [489, 126] on span "True" at bounding box center [495, 122] width 14 height 8
click at [485, 126] on input "True" at bounding box center [481, 122] width 8 height 7
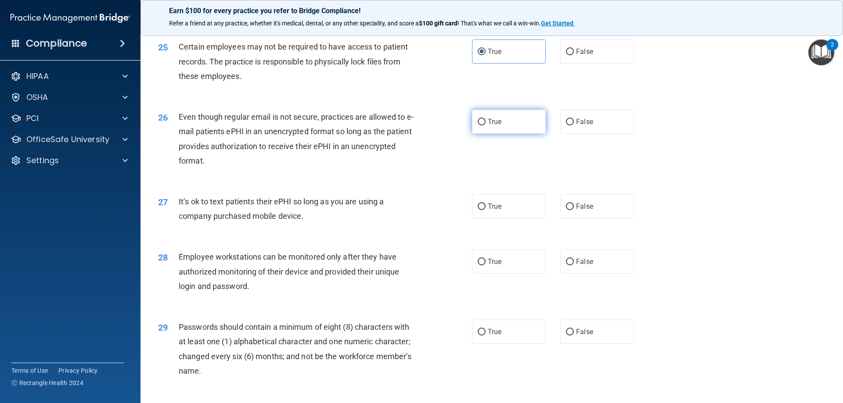
radio input "true"
click at [583, 211] on span "False" at bounding box center [584, 206] width 17 height 8
click at [574, 210] on input "False" at bounding box center [570, 207] width 8 height 7
radio input "true"
click at [581, 266] on span "False" at bounding box center [584, 262] width 17 height 8
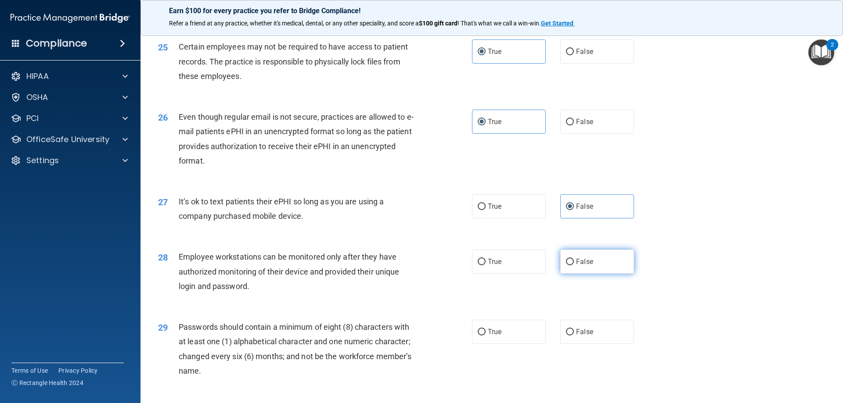
click at [574, 266] on input "False" at bounding box center [570, 262] width 8 height 7
radio input "true"
click at [488, 336] on span "True" at bounding box center [495, 332] width 14 height 8
click at [485, 336] on input "True" at bounding box center [481, 332] width 8 height 7
radio input "true"
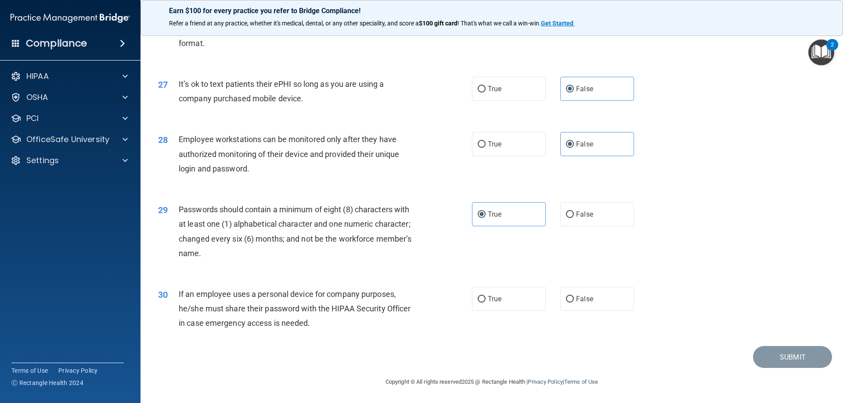
scroll to position [1800, 0]
click at [600, 303] on label "False" at bounding box center [597, 299] width 74 height 24
click at [574, 303] on input "False" at bounding box center [570, 299] width 8 height 7
radio input "true"
click at [795, 360] on button "Submit" at bounding box center [792, 357] width 79 height 22
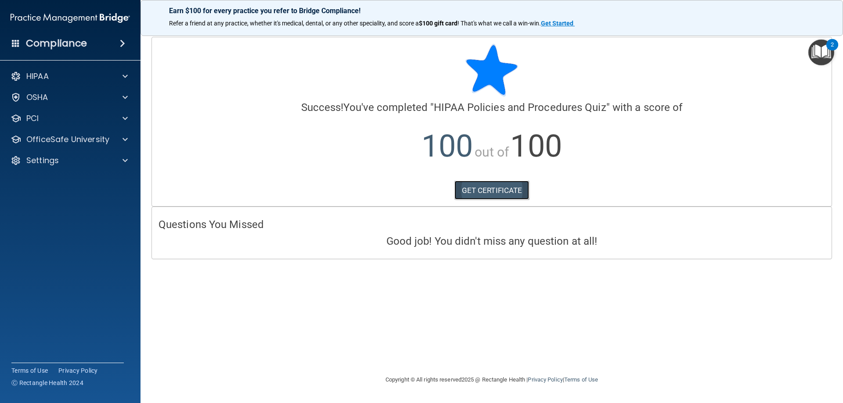
click at [494, 185] on link "GET CERTIFICATE" at bounding box center [491, 190] width 75 height 19
click at [90, 140] on p "OfficeSafe University" at bounding box center [67, 139] width 83 height 11
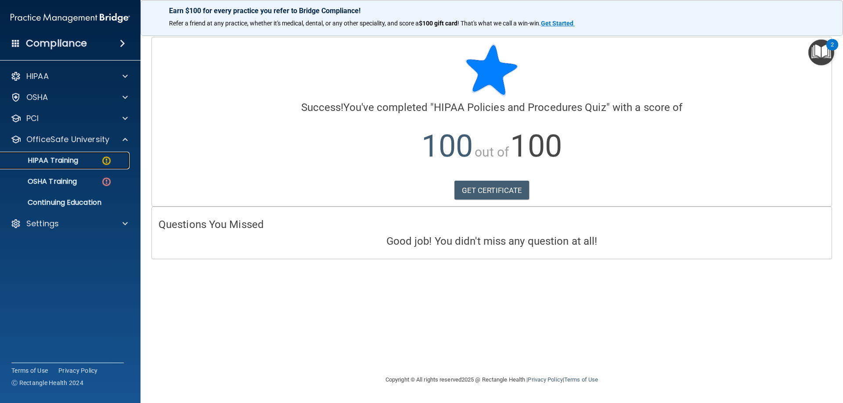
click at [76, 158] on p "HIPAA Training" at bounding box center [42, 160] width 72 height 9
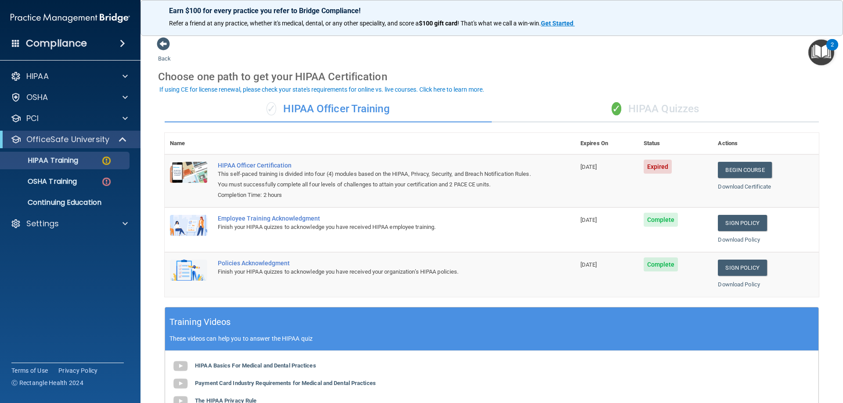
click at [652, 116] on div "✓ HIPAA Quizzes" at bounding box center [655, 109] width 327 height 26
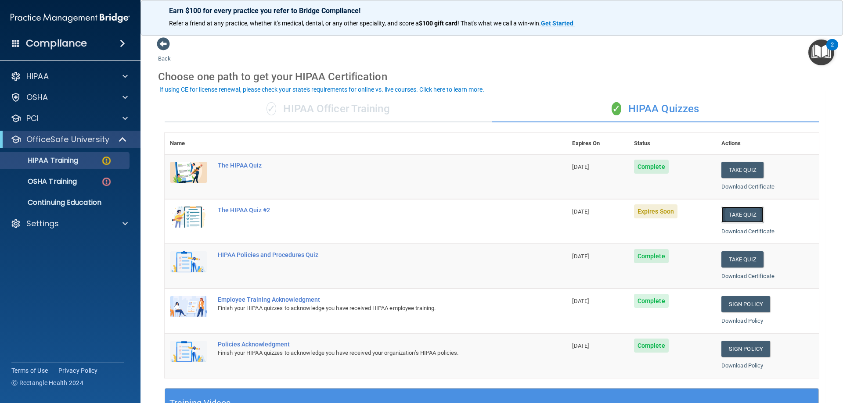
click at [735, 215] on button "Take Quiz" at bounding box center [742, 215] width 42 height 16
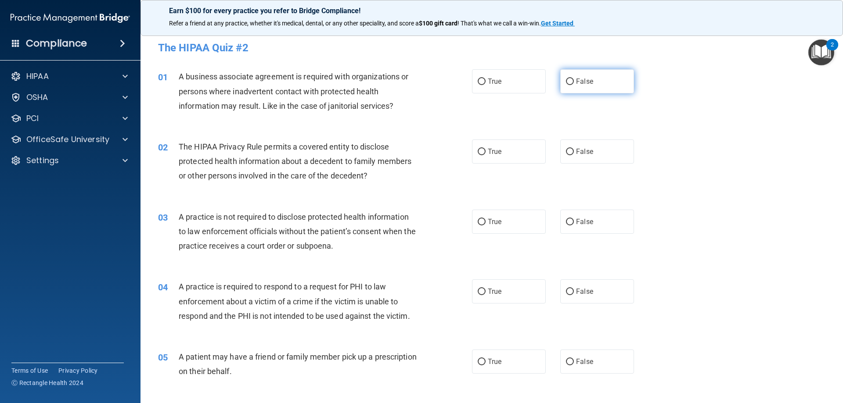
click at [610, 90] on label "False" at bounding box center [597, 81] width 74 height 24
click at [574, 85] on input "False" at bounding box center [570, 82] width 8 height 7
radio input "true"
click at [513, 145] on label "True" at bounding box center [509, 152] width 74 height 24
click at [485, 149] on input "True" at bounding box center [481, 152] width 8 height 7
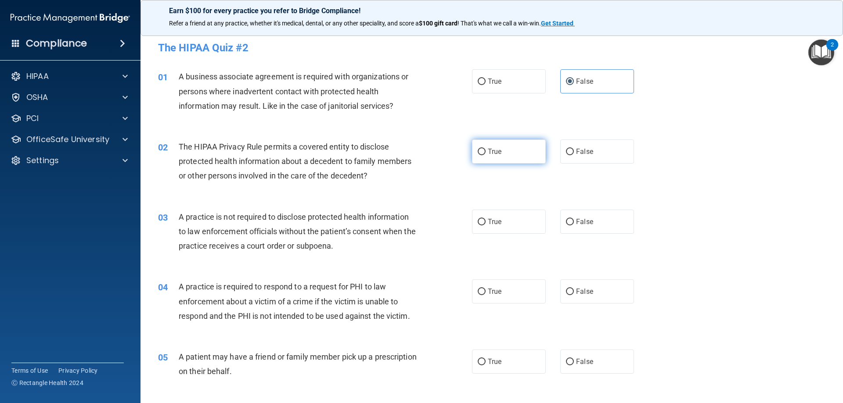
radio input "true"
click at [580, 215] on label "False" at bounding box center [597, 222] width 74 height 24
click at [574, 219] on input "False" at bounding box center [570, 222] width 8 height 7
radio input "true"
drag, startPoint x: 522, startPoint y: 278, endPoint x: 524, endPoint y: 283, distance: 4.6
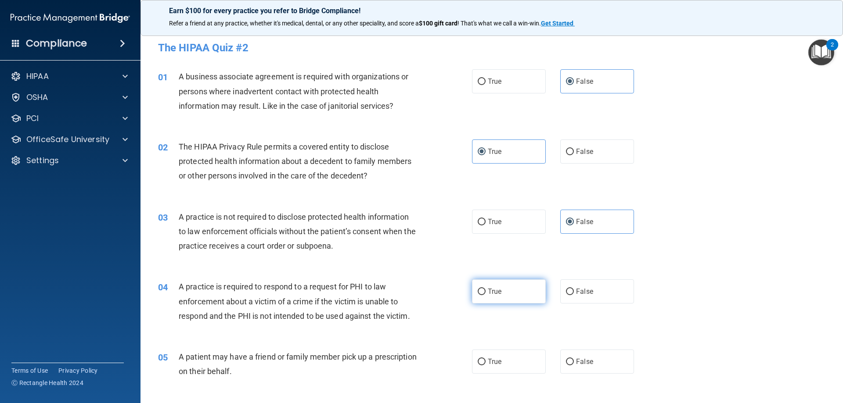
click at [523, 281] on div "04 A practice is required to respond to a request for PHI to law enforcement ab…" at bounding box center [491, 304] width 680 height 70
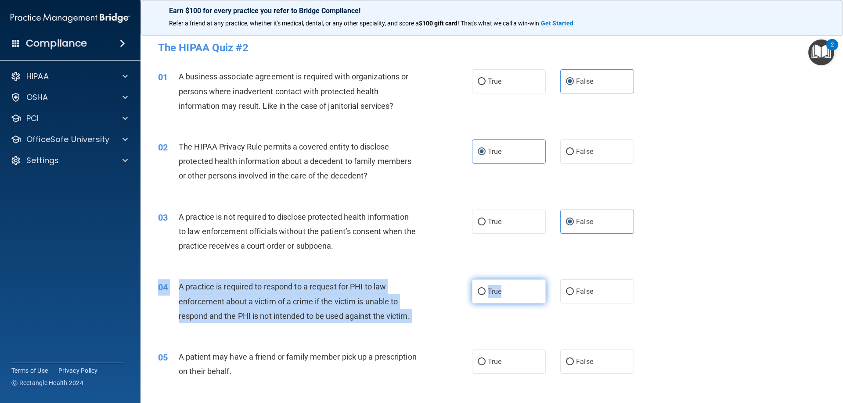
click at [524, 291] on label "True" at bounding box center [509, 292] width 74 height 24
click at [485, 291] on input "True" at bounding box center [481, 292] width 8 height 7
radio input "true"
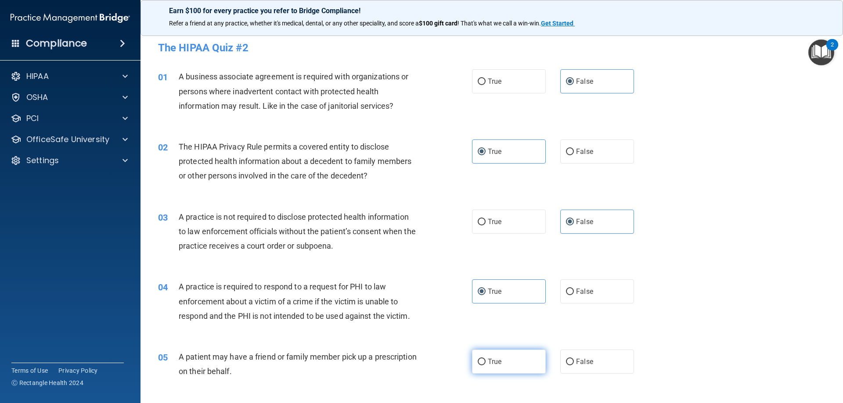
click at [494, 365] on span "True" at bounding box center [495, 362] width 14 height 8
click at [485, 365] on input "True" at bounding box center [481, 362] width 8 height 7
radio input "true"
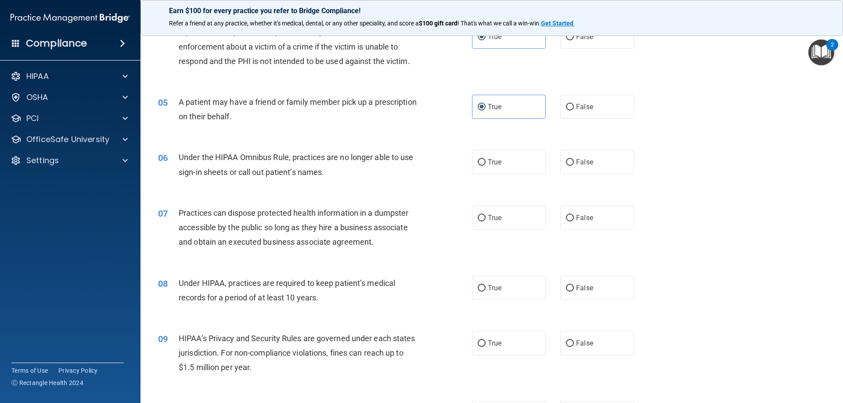
scroll to position [307, 0]
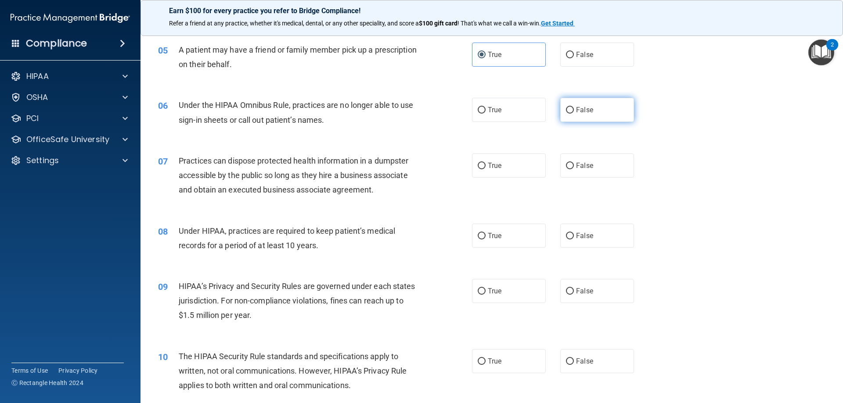
click at [585, 112] on span "False" at bounding box center [584, 110] width 17 height 8
click at [574, 112] on input "False" at bounding box center [570, 110] width 8 height 7
radio input "true"
click at [582, 173] on label "False" at bounding box center [597, 166] width 74 height 24
click at [574, 169] on input "False" at bounding box center [570, 166] width 8 height 7
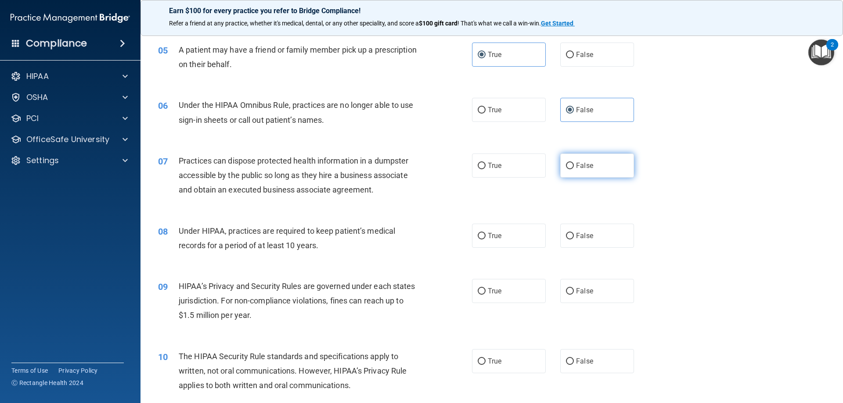
radio input "true"
click at [581, 242] on label "False" at bounding box center [597, 236] width 74 height 24
click at [574, 240] on input "False" at bounding box center [570, 236] width 8 height 7
radio input "true"
click at [581, 290] on span "False" at bounding box center [584, 291] width 17 height 8
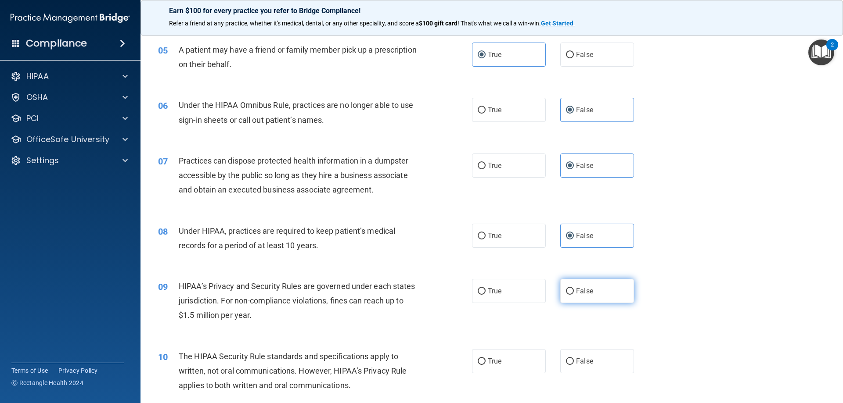
click at [574, 290] on input "False" at bounding box center [570, 291] width 8 height 7
radio input "true"
click at [467, 355] on div "10 The HIPAA Security Rule standards and specifications apply to written, not o…" at bounding box center [315, 373] width 340 height 48
click at [480, 359] on input "True" at bounding box center [481, 362] width 8 height 7
radio input "true"
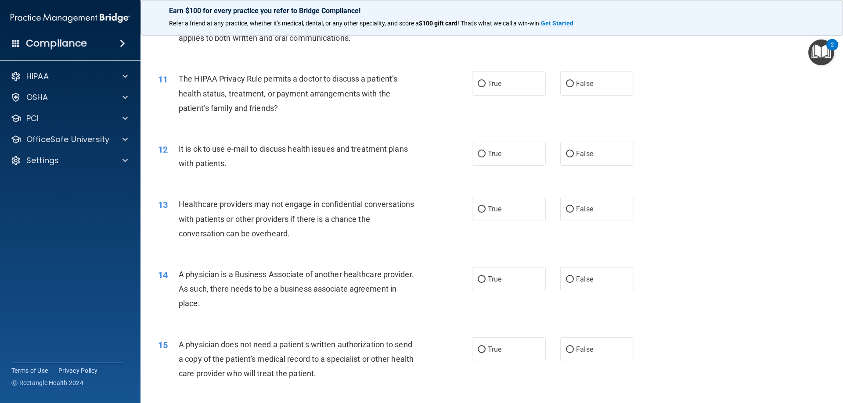
scroll to position [658, 0]
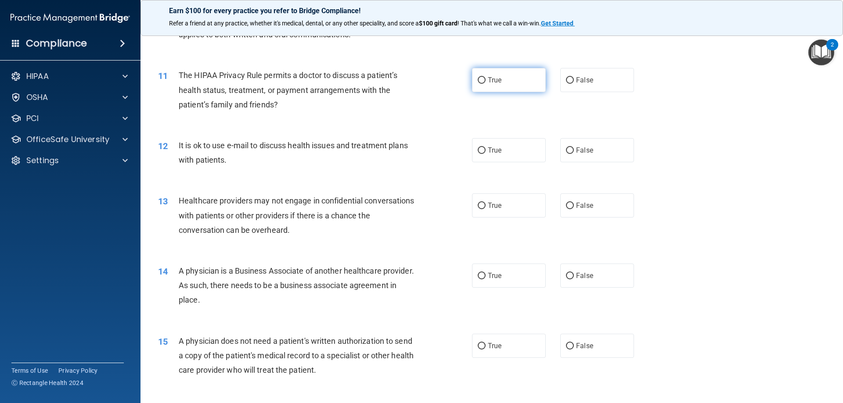
click at [492, 73] on label "True" at bounding box center [509, 80] width 74 height 24
click at [485, 77] on input "True" at bounding box center [481, 80] width 8 height 7
radio input "true"
click at [489, 149] on span "True" at bounding box center [495, 150] width 14 height 8
click at [485, 149] on input "True" at bounding box center [481, 150] width 8 height 7
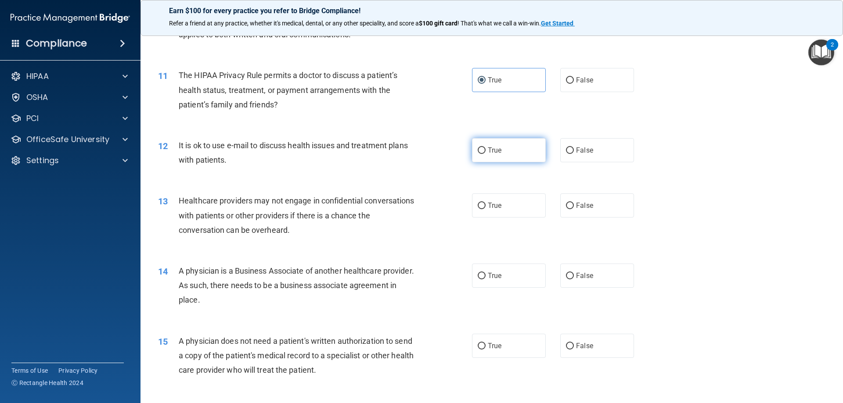
radio input "true"
click at [567, 207] on input "False" at bounding box center [570, 206] width 8 height 7
radio input "true"
click at [581, 276] on span "False" at bounding box center [584, 276] width 17 height 8
click at [574, 276] on input "False" at bounding box center [570, 276] width 8 height 7
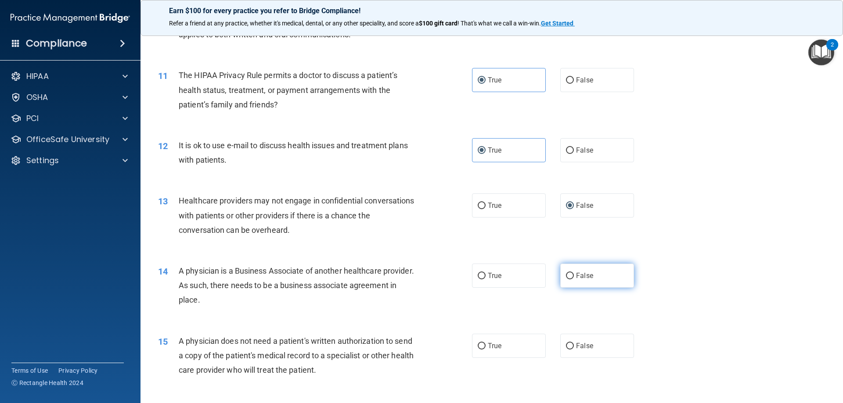
radio input "true"
click at [501, 358] on div "15 A physician does not need a patient's written authorization to send a copy o…" at bounding box center [491, 358] width 680 height 70
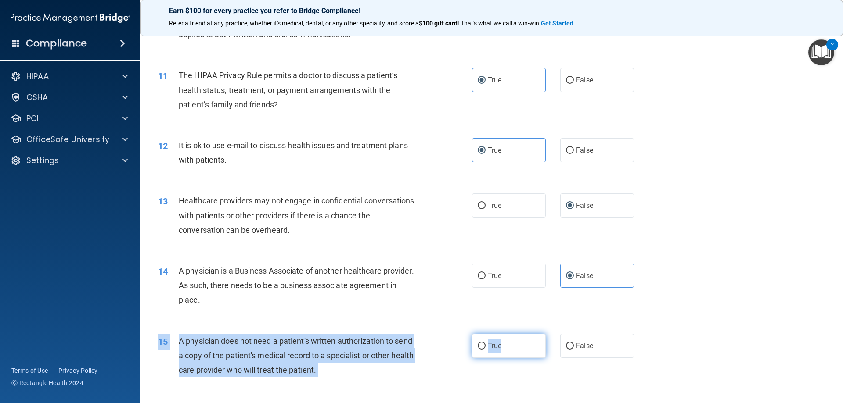
click at [500, 341] on label "True" at bounding box center [509, 346] width 74 height 24
click at [485, 343] on input "True" at bounding box center [481, 346] width 8 height 7
radio input "true"
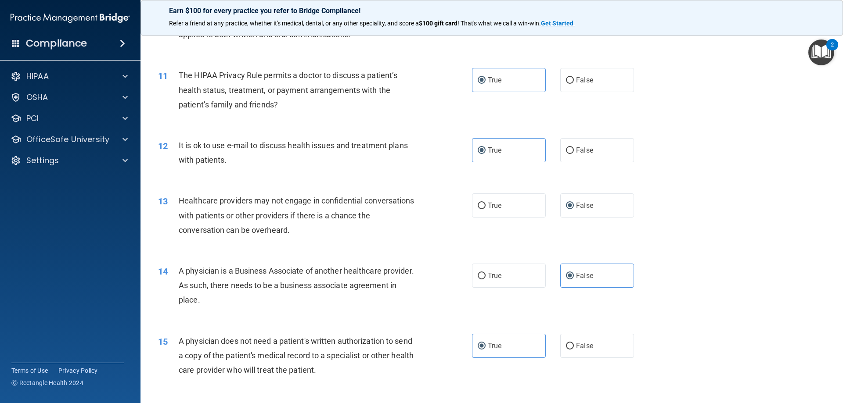
click at [531, 304] on div "14 A physician is a Business Associate of another healthcare provider. As such,…" at bounding box center [491, 288] width 680 height 70
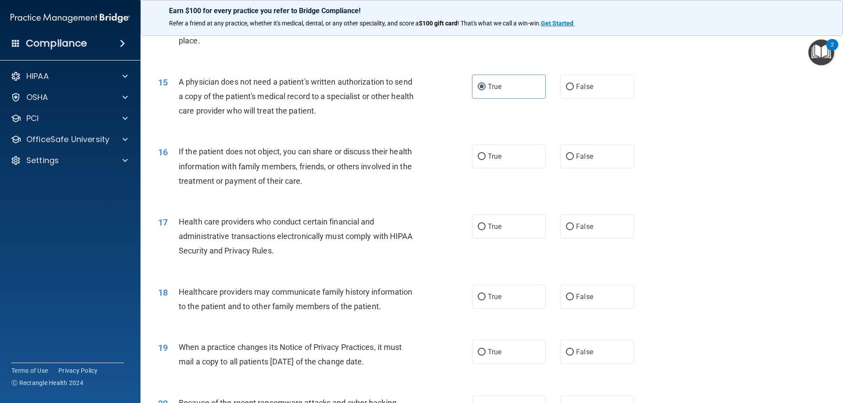
scroll to position [922, 0]
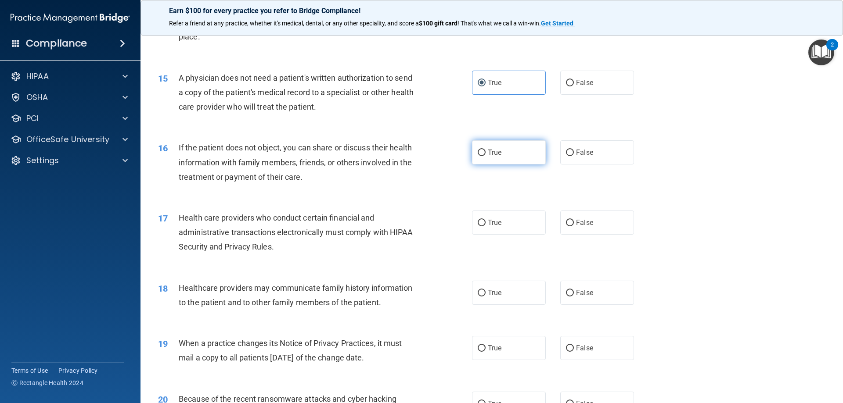
click at [491, 154] on span "True" at bounding box center [495, 152] width 14 height 8
click at [485, 154] on input "True" at bounding box center [481, 153] width 8 height 7
radio input "true"
click at [488, 224] on span "True" at bounding box center [495, 223] width 14 height 8
click at [485, 224] on input "True" at bounding box center [481, 223] width 8 height 7
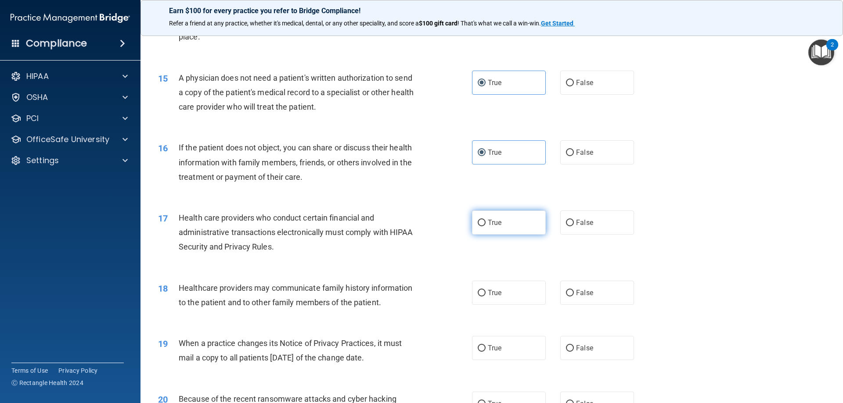
radio input "true"
click at [567, 291] on input "False" at bounding box center [570, 293] width 8 height 7
radio input "true"
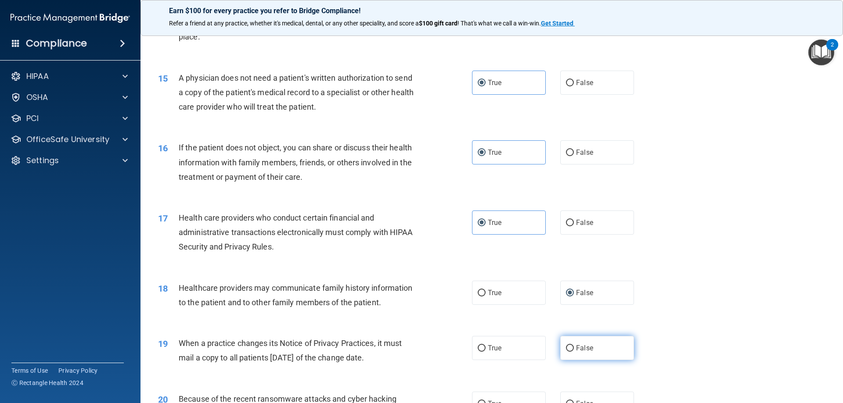
click at [567, 338] on label "False" at bounding box center [597, 348] width 74 height 24
click at [567, 345] on input "False" at bounding box center [570, 348] width 8 height 7
radio input "true"
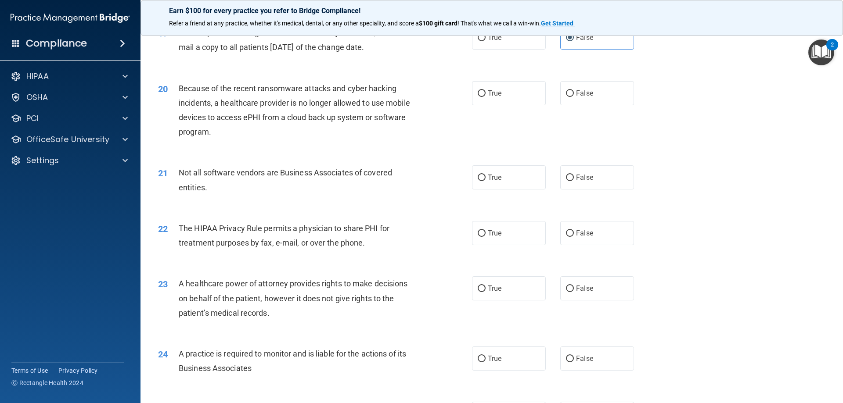
scroll to position [1273, 0]
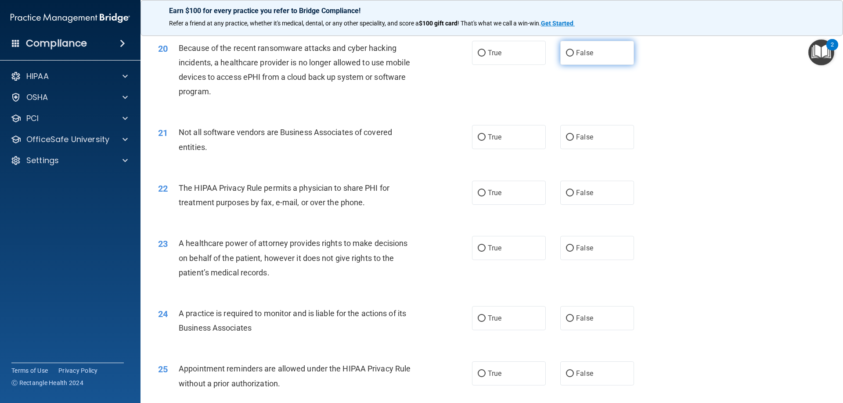
click at [579, 46] on label "False" at bounding box center [597, 53] width 74 height 24
click at [574, 50] on input "False" at bounding box center [570, 53] width 8 height 7
radio input "true"
click at [502, 136] on label "True" at bounding box center [509, 137] width 74 height 24
click at [485, 136] on input "True" at bounding box center [481, 137] width 8 height 7
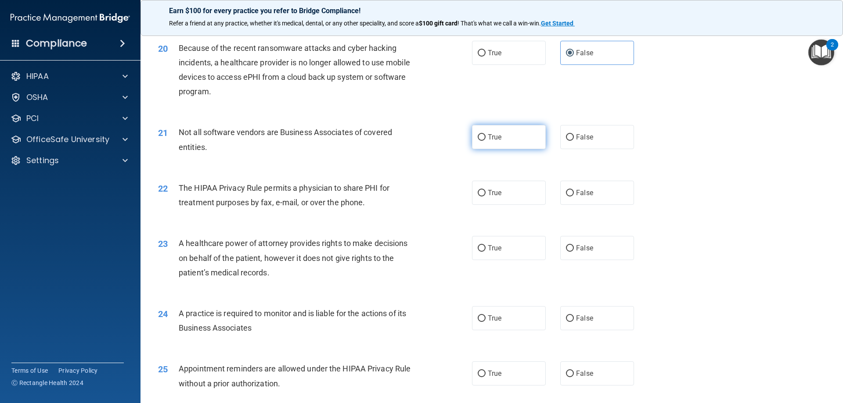
radio input "true"
click at [492, 191] on span "True" at bounding box center [495, 193] width 14 height 8
click at [485, 191] on input "True" at bounding box center [481, 193] width 8 height 7
radio input "true"
click at [582, 244] on label "False" at bounding box center [597, 248] width 74 height 24
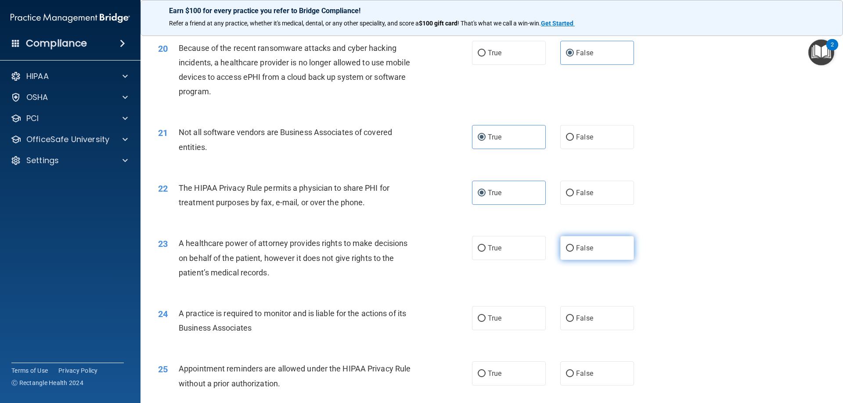
click at [574, 245] on input "False" at bounding box center [570, 248] width 8 height 7
radio input "true"
click at [584, 328] on label "False" at bounding box center [597, 318] width 74 height 24
click at [574, 322] on input "False" at bounding box center [570, 319] width 8 height 7
radio input "true"
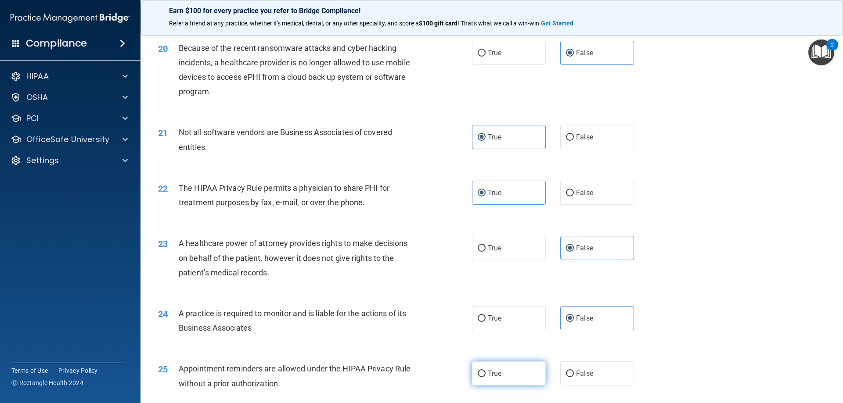
drag, startPoint x: 481, startPoint y: 370, endPoint x: 486, endPoint y: 366, distance: 6.3
click at [482, 370] on label "True" at bounding box center [509, 374] width 74 height 24
click at [482, 371] on input "True" at bounding box center [481, 374] width 8 height 7
radio input "true"
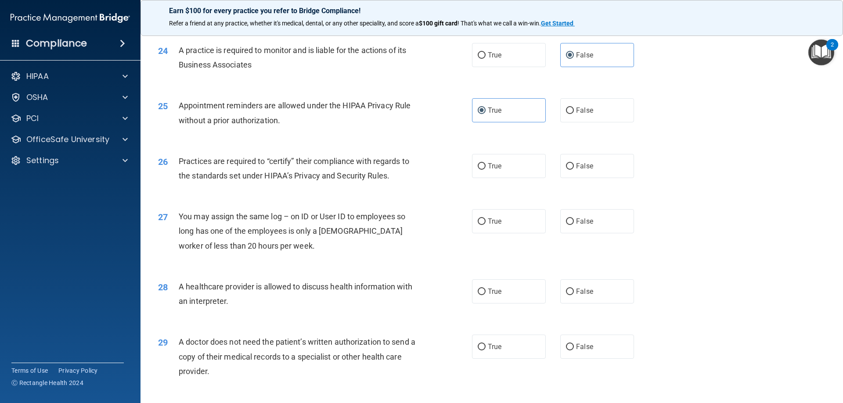
scroll to position [1624, 0]
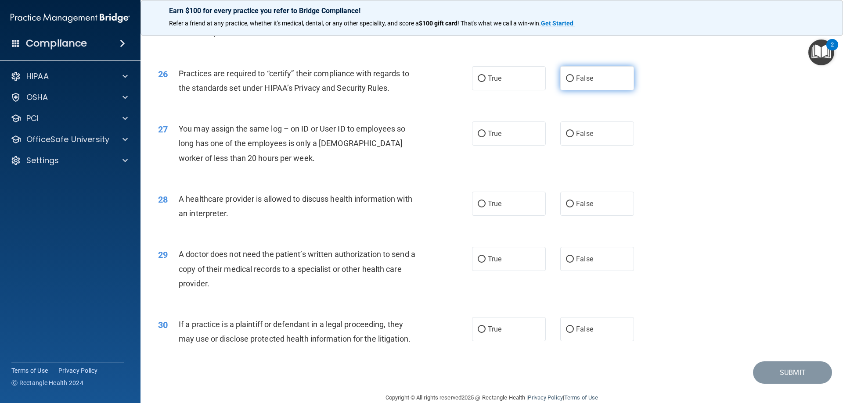
click at [591, 83] on label "False" at bounding box center [597, 78] width 74 height 24
click at [574, 82] on input "False" at bounding box center [570, 78] width 8 height 7
radio input "true"
click at [576, 133] on span "False" at bounding box center [584, 133] width 17 height 8
click at [574, 133] on input "False" at bounding box center [570, 134] width 8 height 7
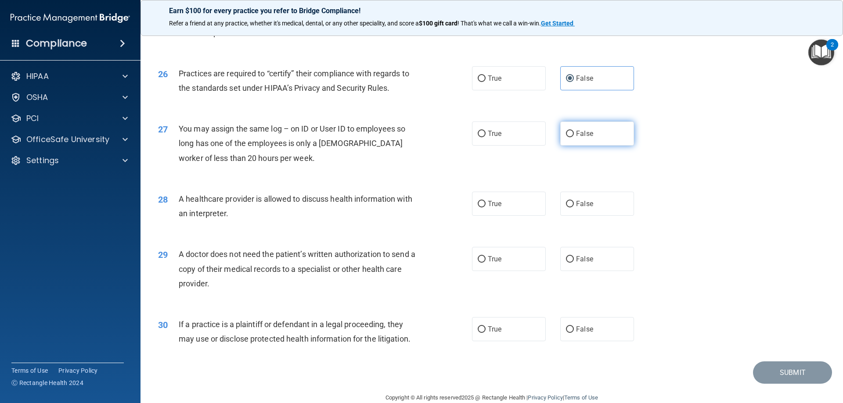
radio input "true"
click at [508, 199] on label "True" at bounding box center [509, 204] width 74 height 24
click at [485, 201] on input "True" at bounding box center [481, 204] width 8 height 7
radio input "true"
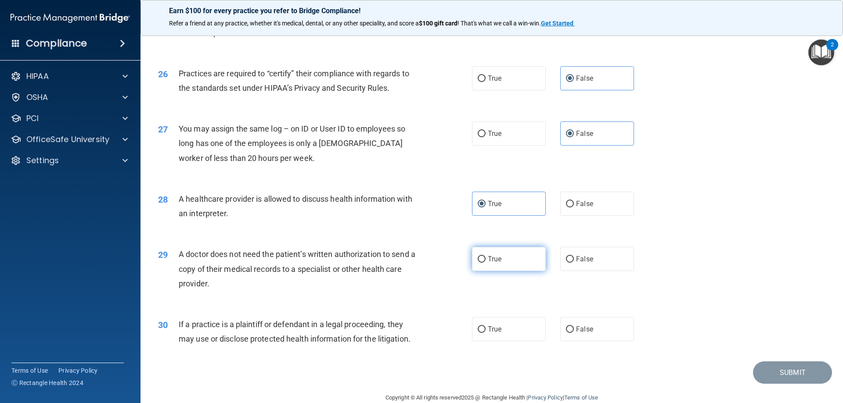
click at [493, 258] on span "True" at bounding box center [495, 259] width 14 height 8
click at [485, 258] on input "True" at bounding box center [481, 259] width 8 height 7
radio input "true"
click at [494, 328] on span "True" at bounding box center [495, 329] width 14 height 8
click at [485, 328] on input "True" at bounding box center [481, 330] width 8 height 7
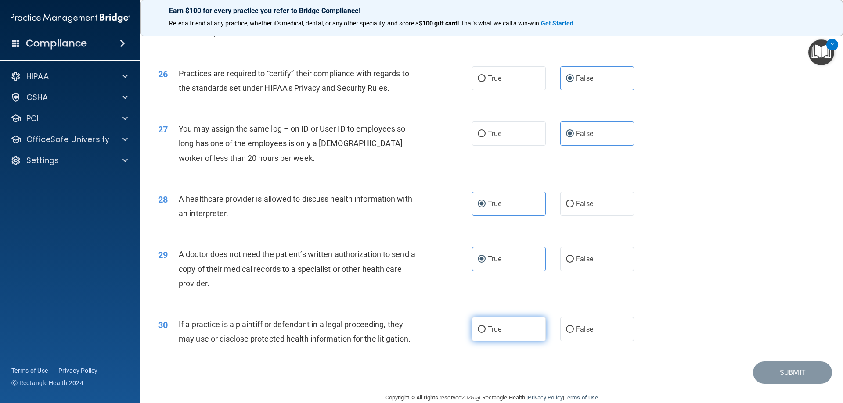
radio input "true"
click at [799, 380] on button "Submit" at bounding box center [792, 373] width 79 height 22
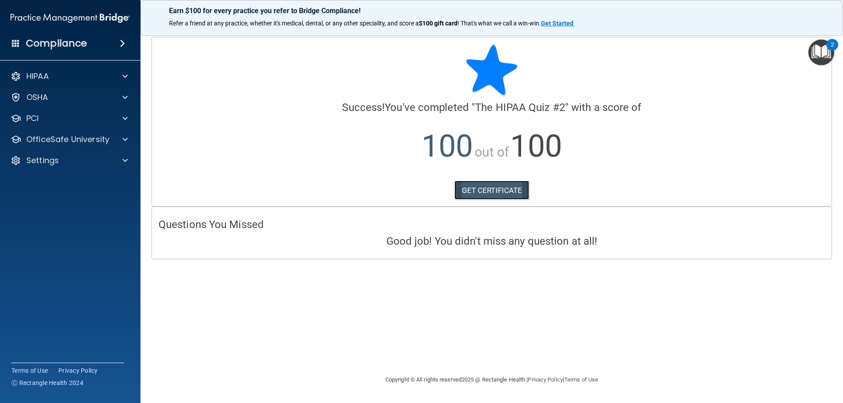
click at [475, 193] on link "GET CERTIFICATE" at bounding box center [491, 190] width 75 height 19
